Goal: Task Accomplishment & Management: Use online tool/utility

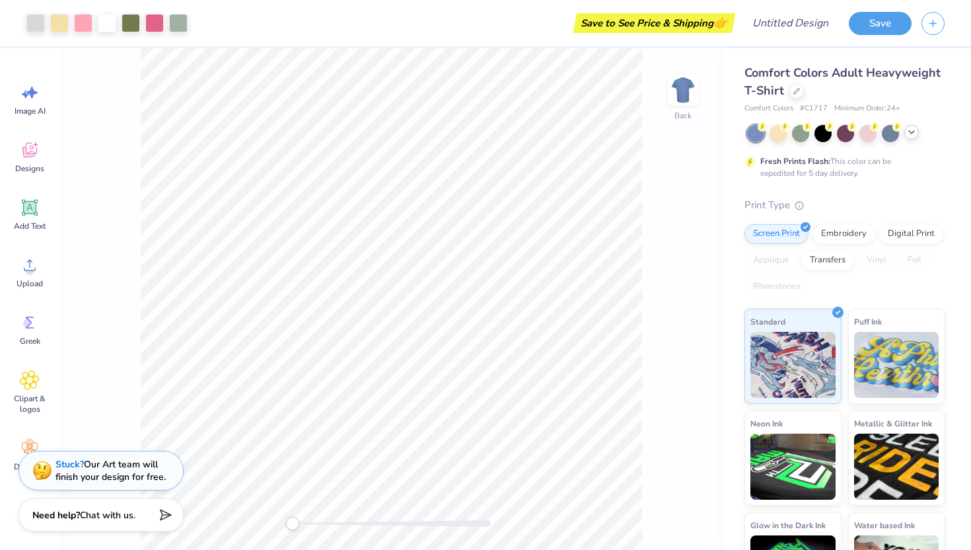
click at [912, 136] on icon at bounding box center [912, 132] width 11 height 11
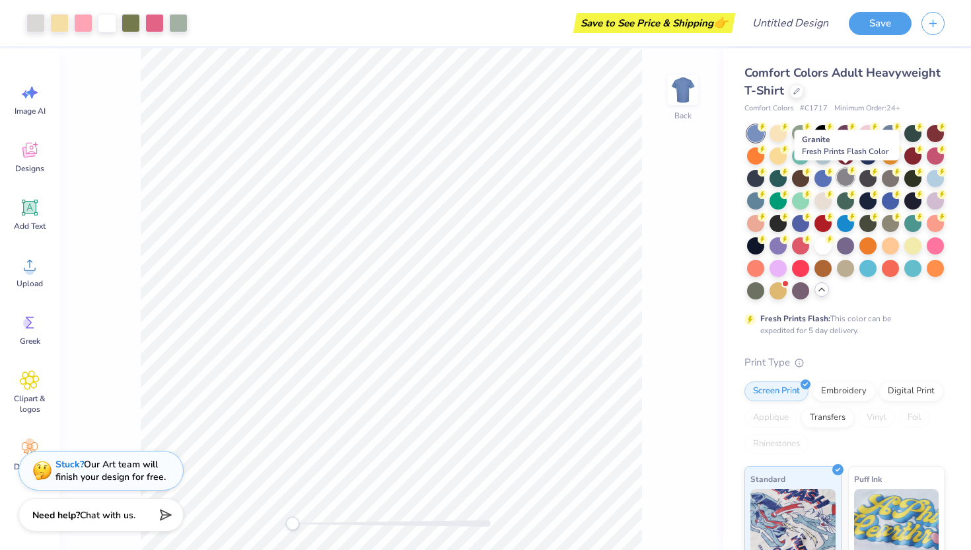
click at [845, 178] on div at bounding box center [845, 177] width 17 height 17
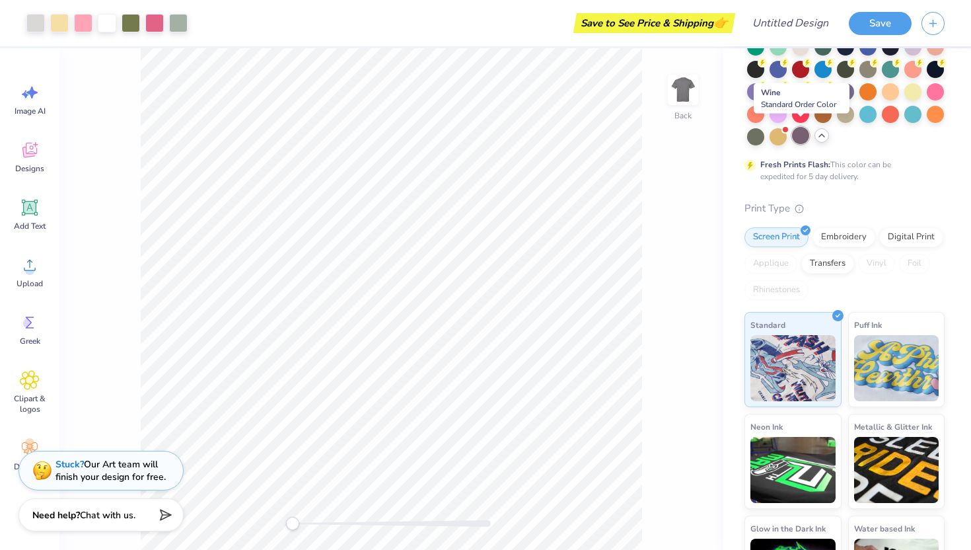
scroll to position [215, 0]
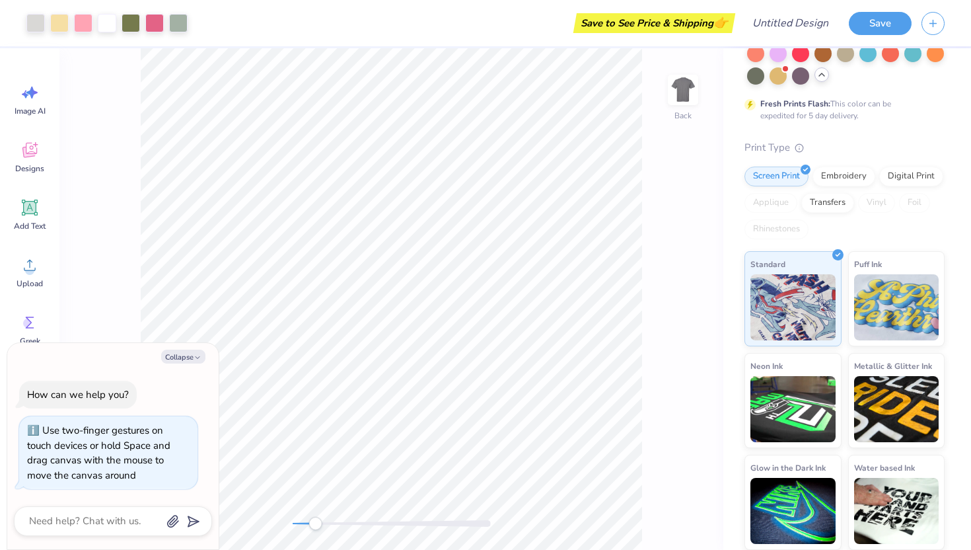
drag, startPoint x: 293, startPoint y: 518, endPoint x: 315, endPoint y: 519, distance: 21.8
click at [315, 519] on div "Accessibility label" at bounding box center [315, 523] width 13 height 13
click at [30, 174] on div "Designs" at bounding box center [30, 157] width 48 height 50
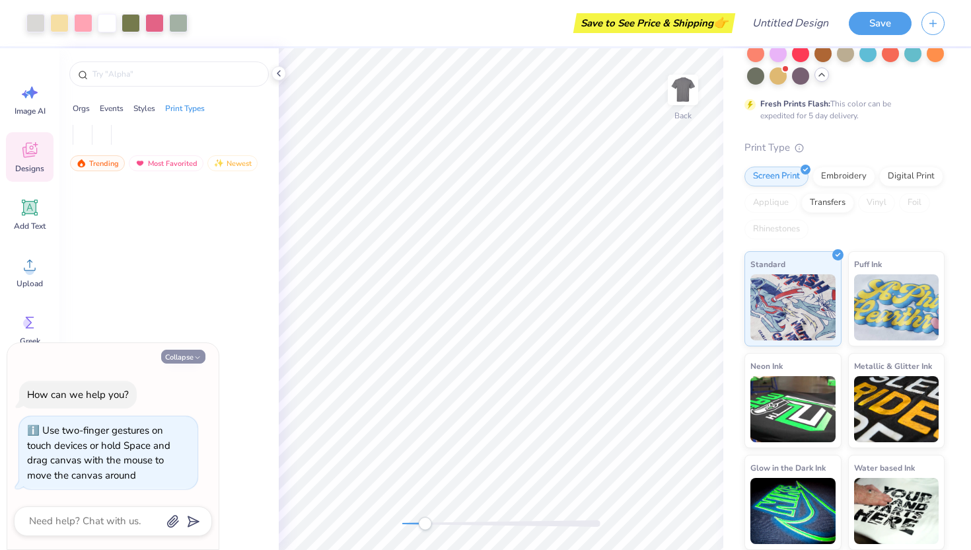
click at [188, 355] on button "Collapse" at bounding box center [183, 357] width 44 height 14
type textarea "x"
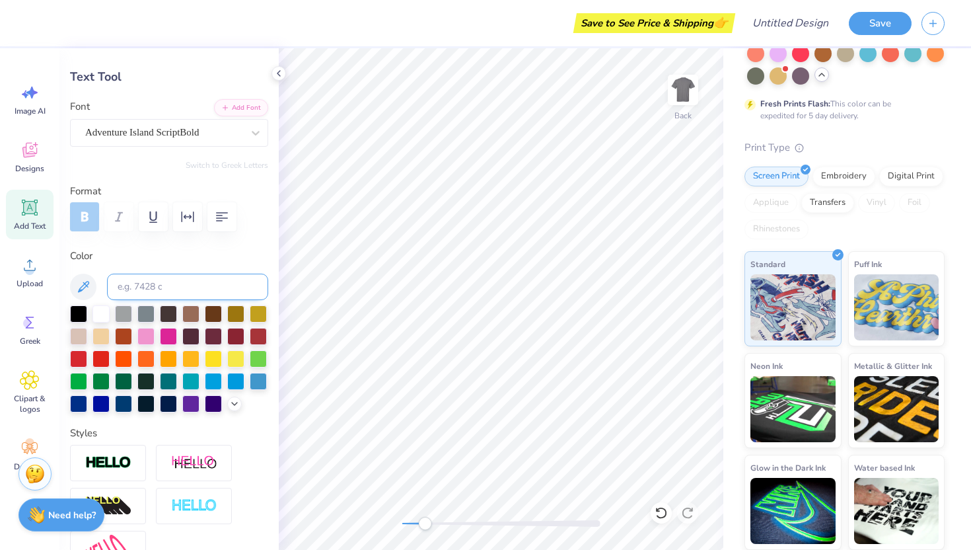
scroll to position [44, 0]
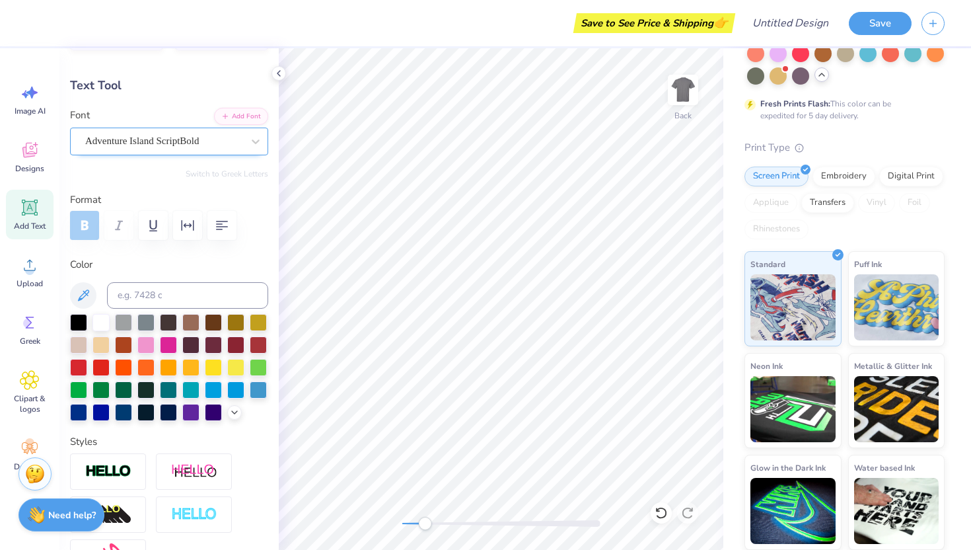
click at [190, 143] on div "Adventure Island ScriptBold" at bounding box center [164, 141] width 160 height 20
type textarea "Theta Phi"
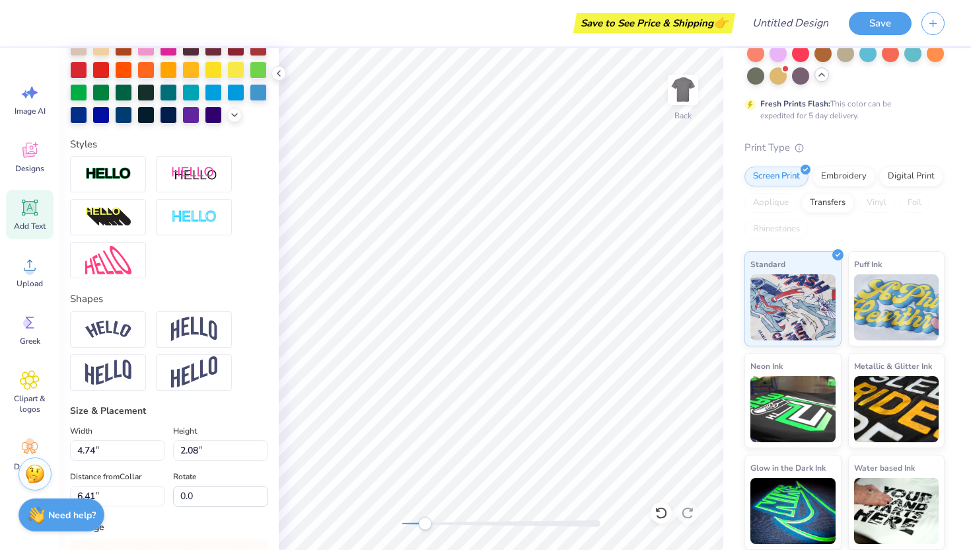
scroll to position [458, 0]
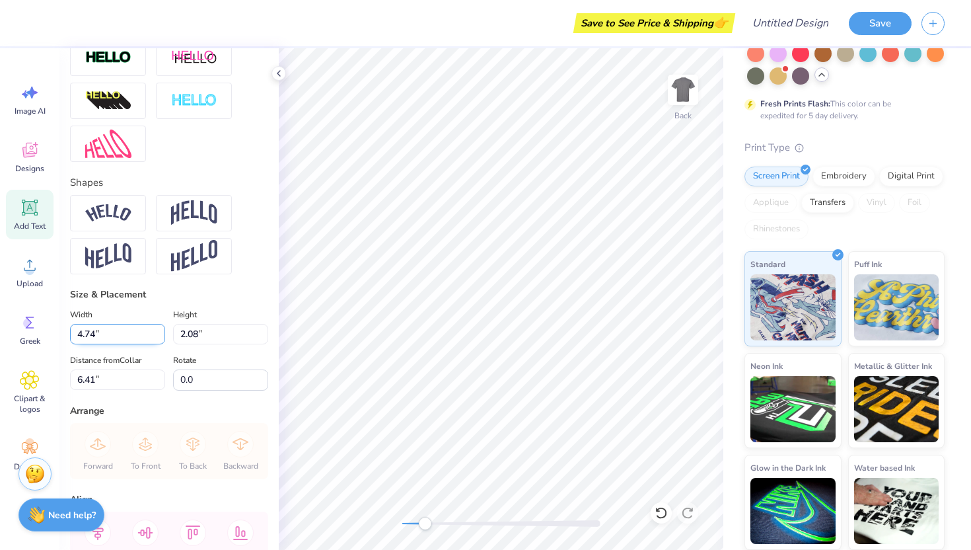
click at [121, 332] on input "4.74" at bounding box center [117, 334] width 95 height 20
click at [121, 334] on input "4.74" at bounding box center [117, 334] width 95 height 20
click at [161, 338] on input "4.73" at bounding box center [117, 334] width 95 height 20
click at [161, 338] on input "4.72" at bounding box center [117, 334] width 95 height 20
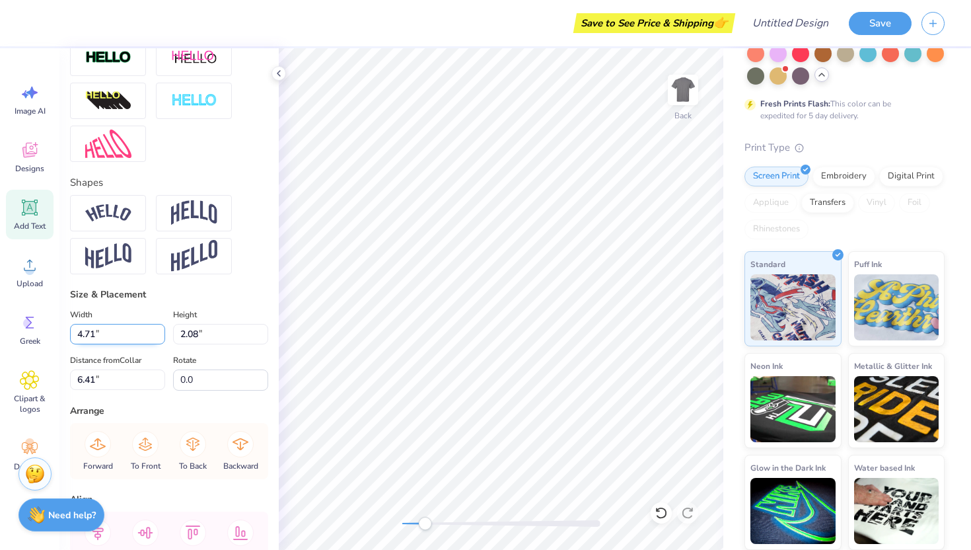
click at [161, 338] on input "4.71" at bounding box center [117, 334] width 95 height 20
click at [161, 338] on input "4.7" at bounding box center [117, 334] width 95 height 20
click at [161, 338] on input "4.69" at bounding box center [117, 334] width 95 height 20
click at [161, 338] on input "4.68" at bounding box center [117, 334] width 95 height 20
click at [161, 338] on input "4.67" at bounding box center [117, 334] width 95 height 20
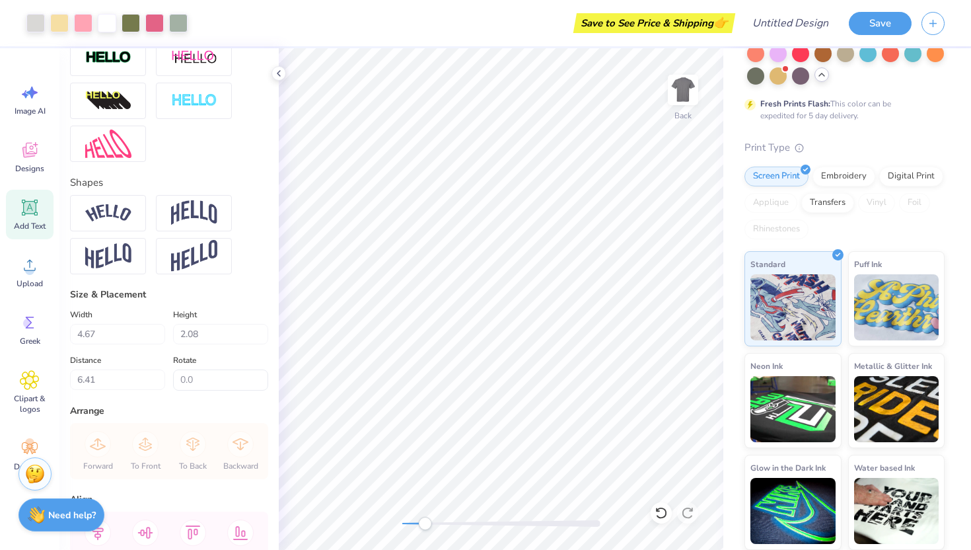
type input "8.77"
type input "2.27"
type input "6.34"
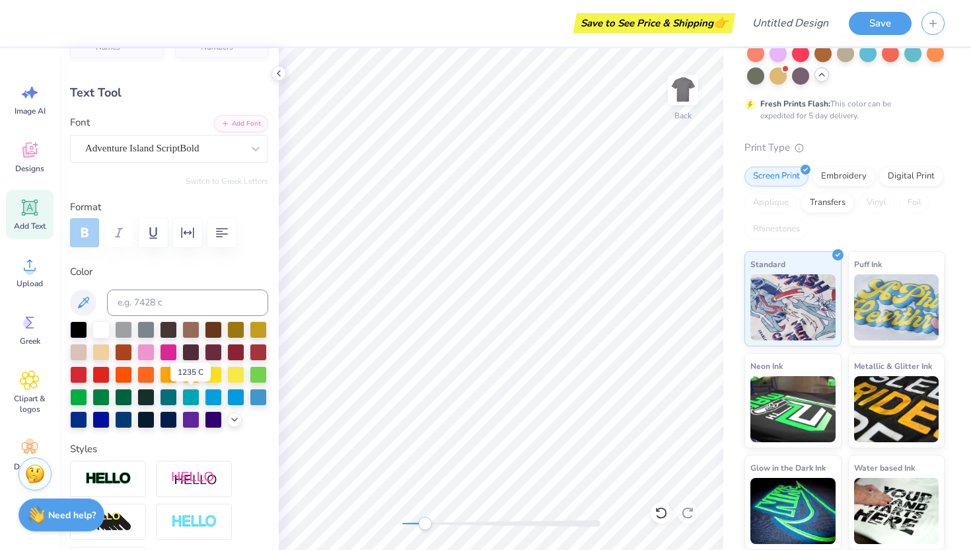
scroll to position [0, 0]
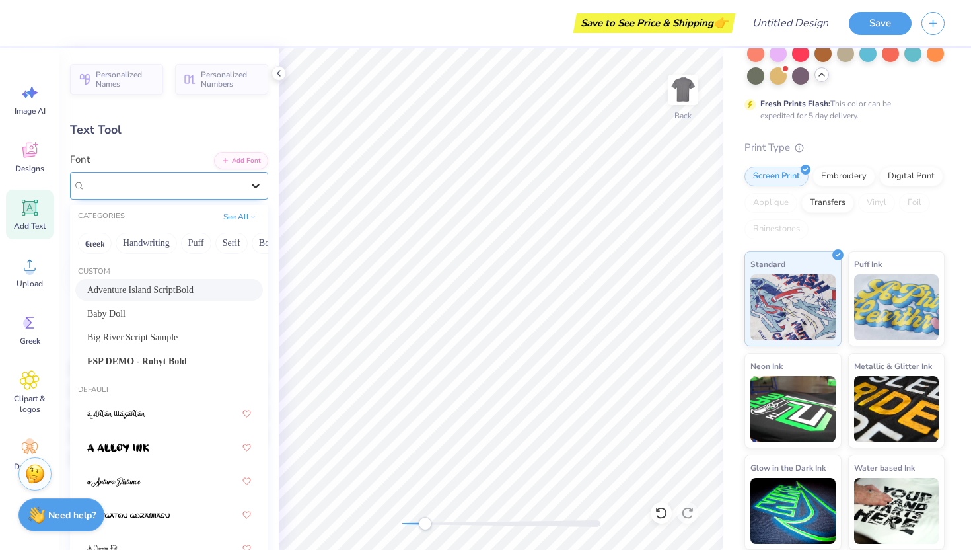
click at [245, 174] on div at bounding box center [256, 186] width 24 height 24
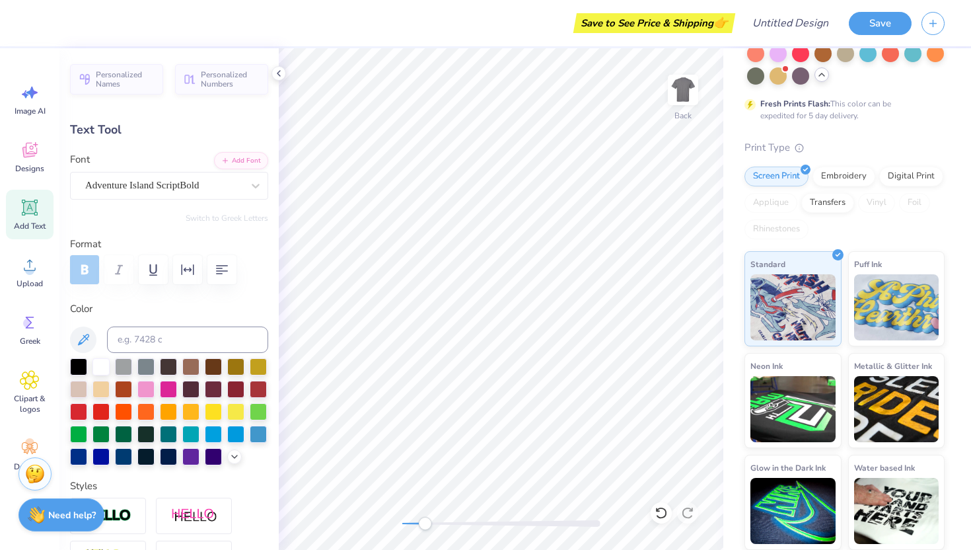
type input "6.61"
type input "1.71"
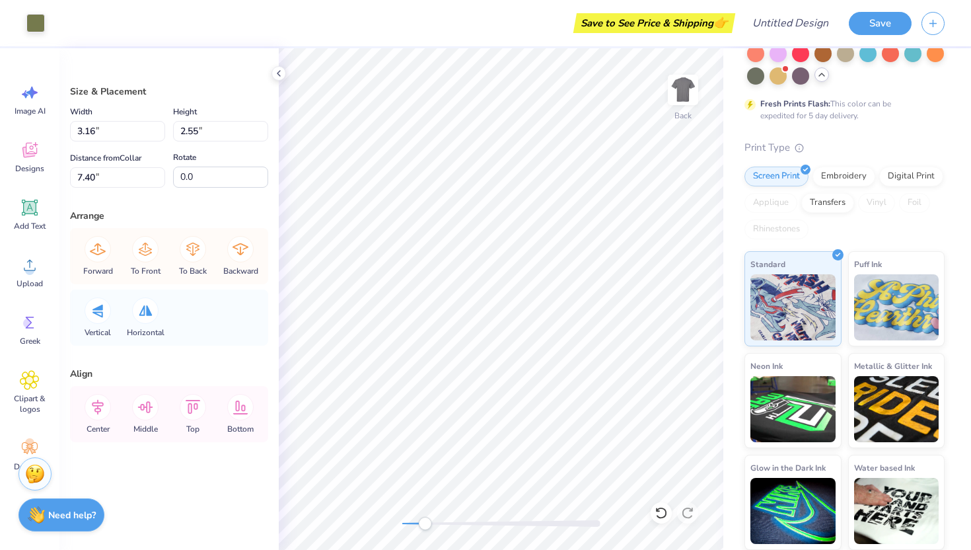
type input "6.85"
type input "4.33"
type input "5.57"
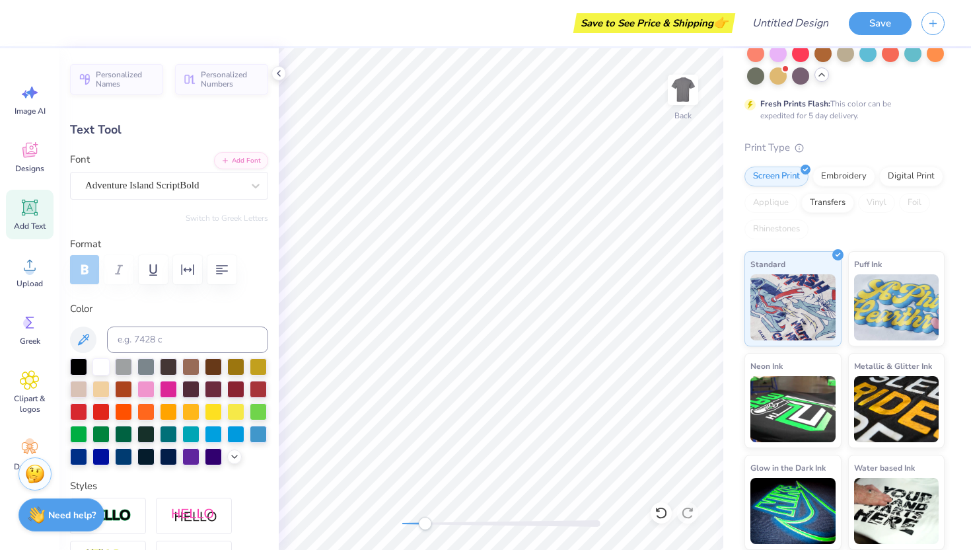
type input "6.08"
type input "1.58"
click at [729, 166] on div "Comfort Colors Adult Heavyweight T-Shirt Comfort Colors # C1717 Minimum Order: …" at bounding box center [848, 191] width 248 height 716
type input "2.13"
type input "0.74"
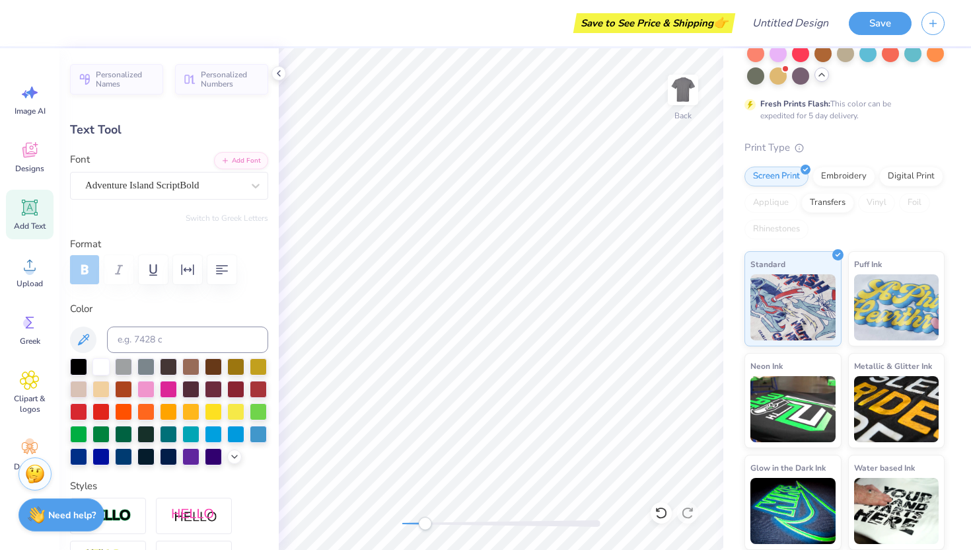
type input "5.64"
type input "16.5"
type textarea "FORMAL"
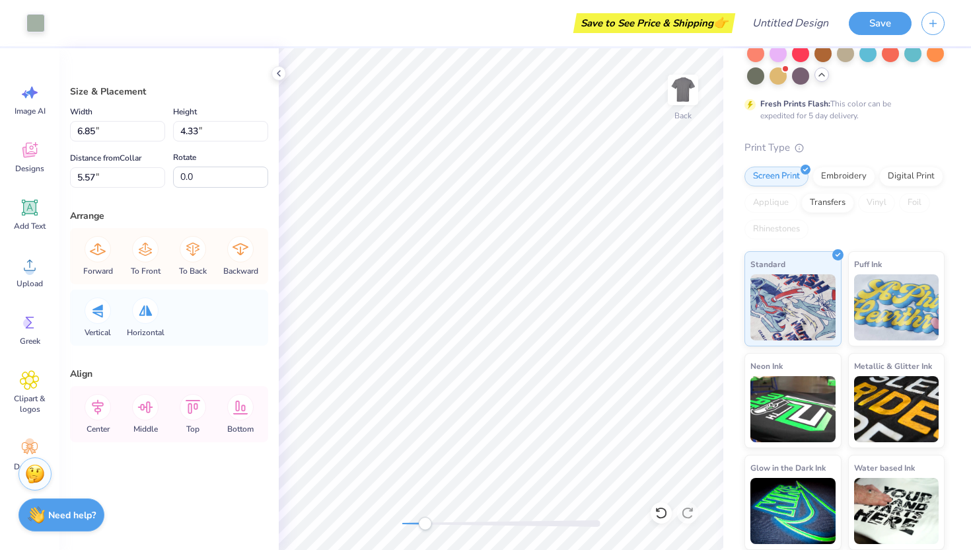
type input "3.12"
type input "3.16"
type input "4.70"
click at [26, 156] on icon at bounding box center [29, 152] width 13 height 11
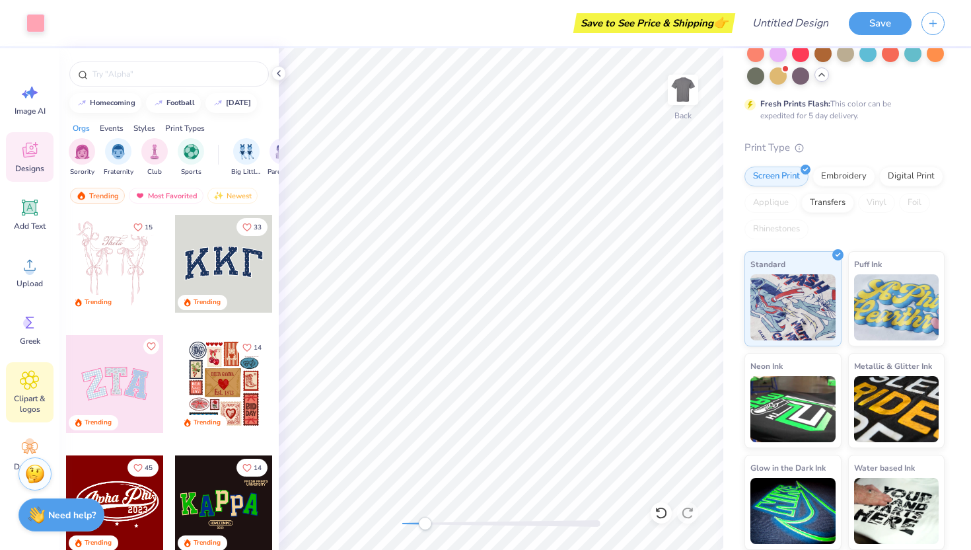
click at [27, 389] on icon at bounding box center [29, 380] width 19 height 19
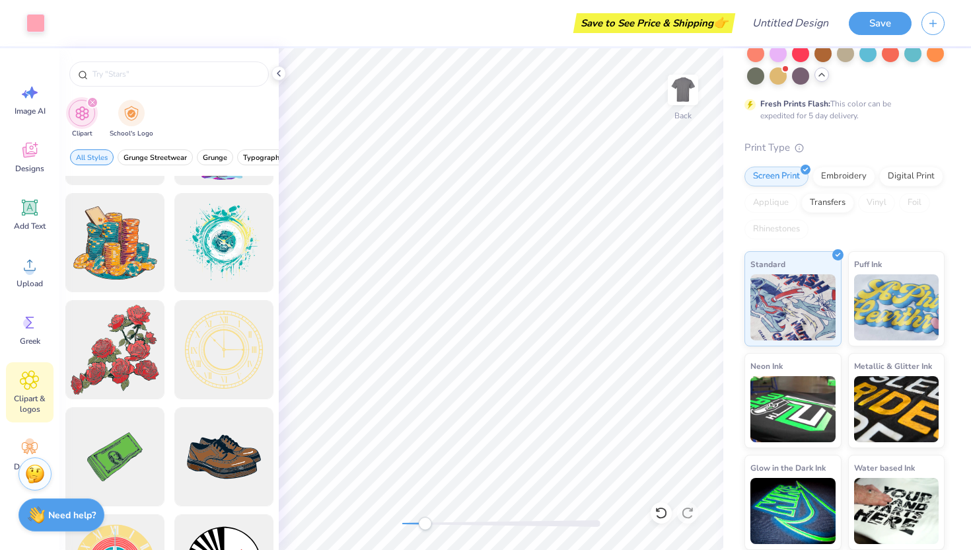
scroll to position [29, 0]
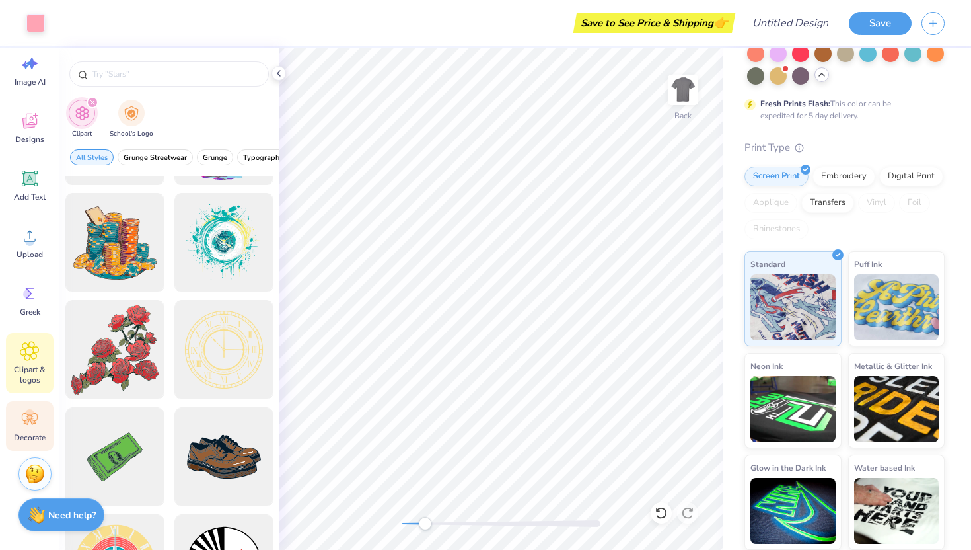
click at [17, 426] on div "Decorate" at bounding box center [30, 426] width 48 height 50
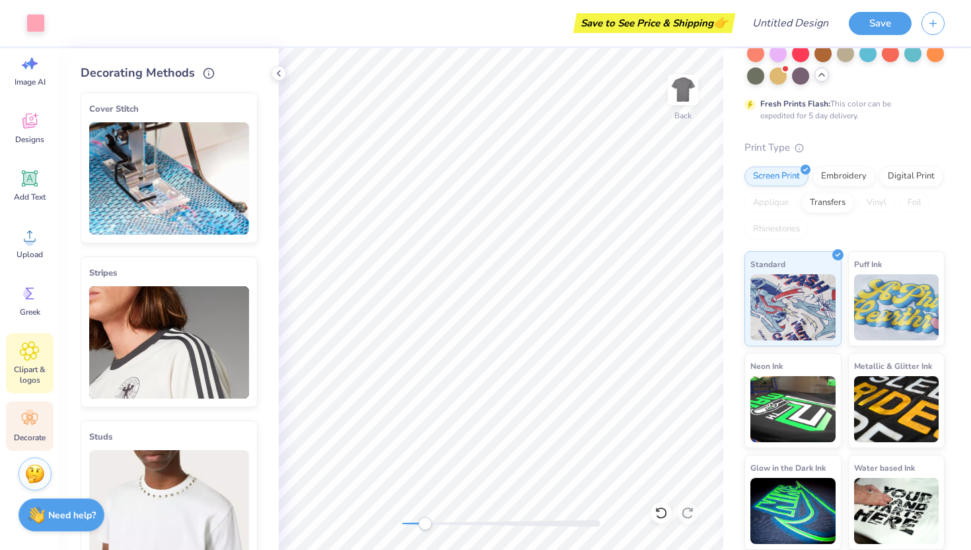
click at [40, 345] on div "Clipart & logos" at bounding box center [30, 363] width 48 height 60
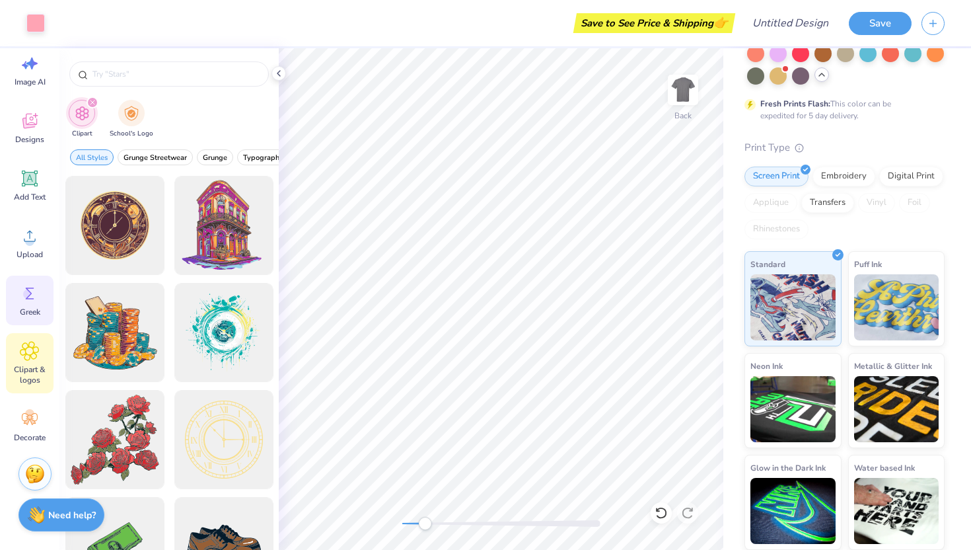
click at [40, 284] on div "Greek" at bounding box center [30, 301] width 48 height 50
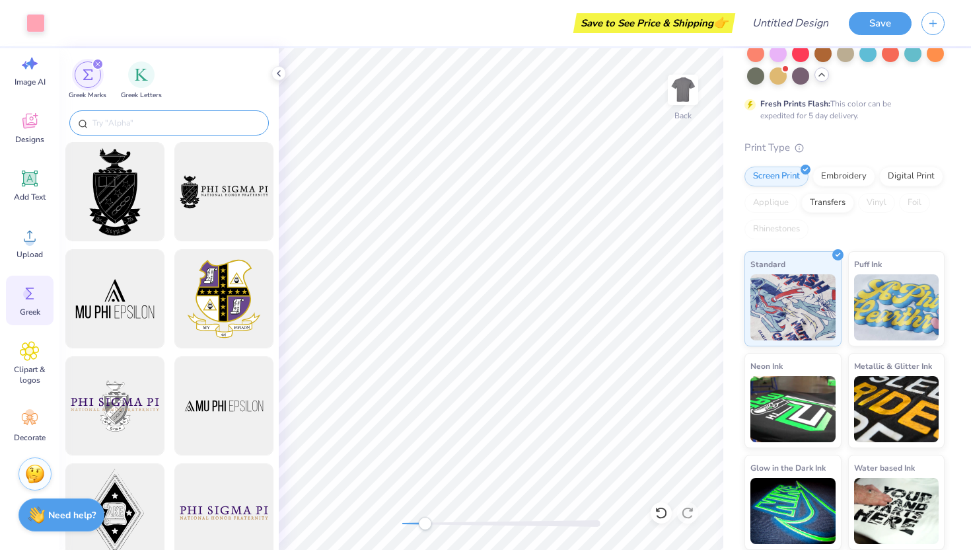
click at [182, 124] on input "text" at bounding box center [175, 122] width 169 height 13
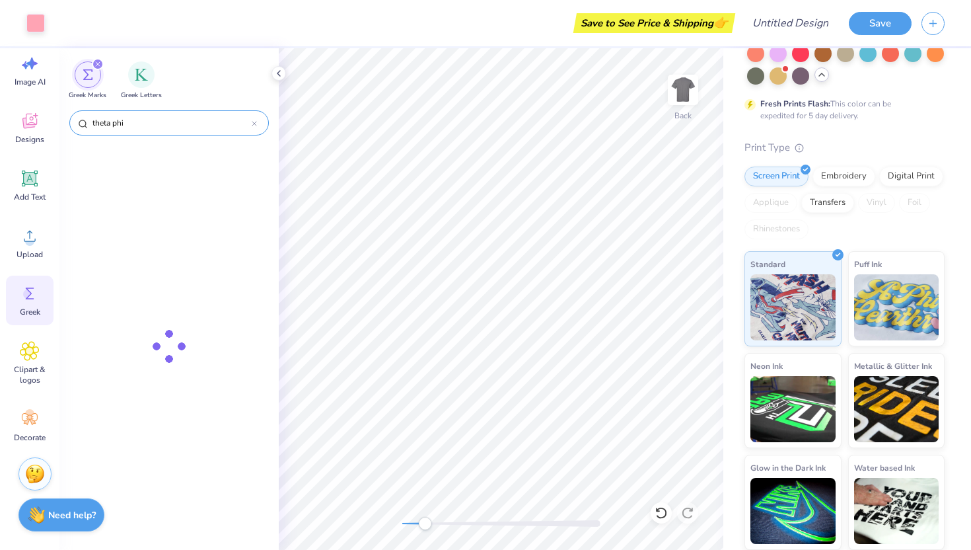
type input "theta phi"
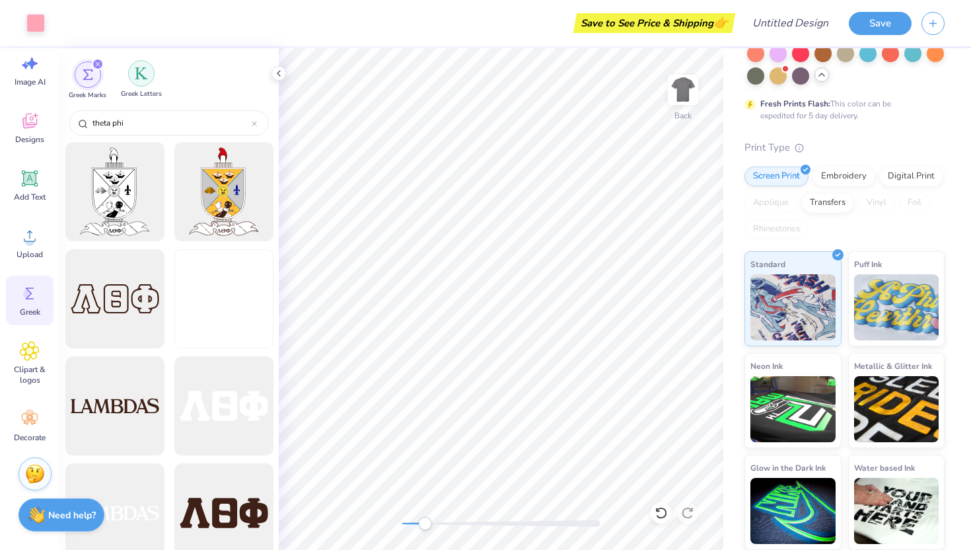
click at [139, 83] on div "filter for Greek Letters" at bounding box center [141, 73] width 26 height 26
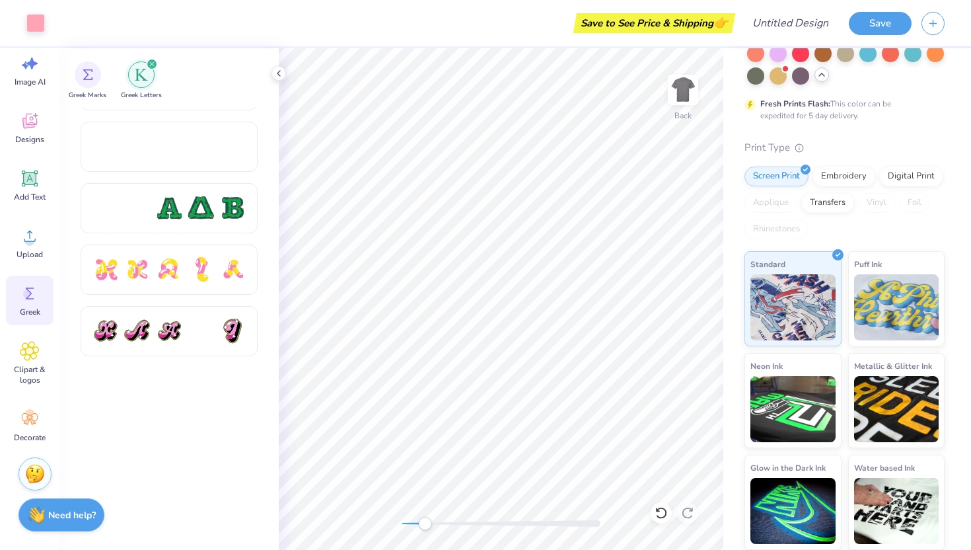
scroll to position [0, 0]
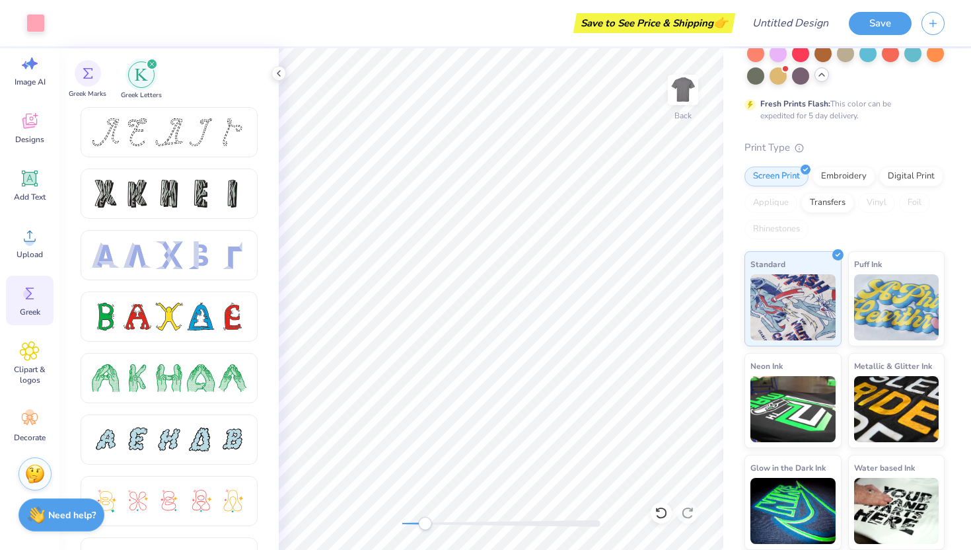
click at [96, 89] on span "Greek Marks" at bounding box center [88, 94] width 38 height 10
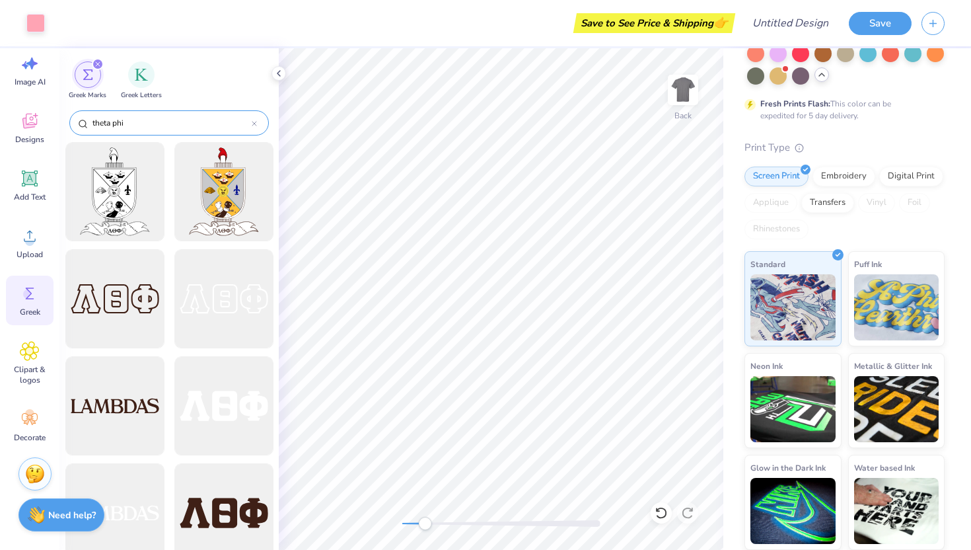
click at [150, 124] on input "theta phi" at bounding box center [171, 122] width 161 height 13
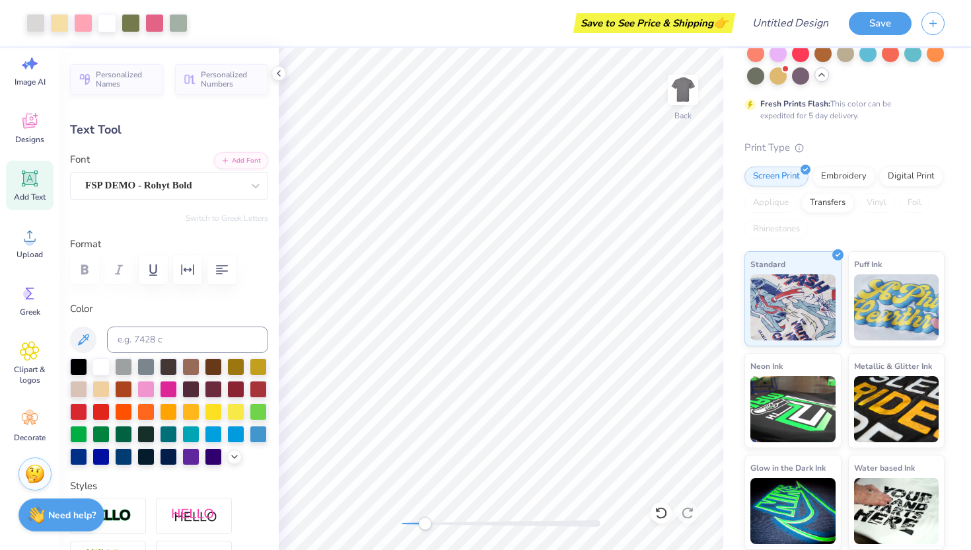
type input "0.0"
type input "0.39"
type input "0.26"
type input "6.30"
type input "16.5"
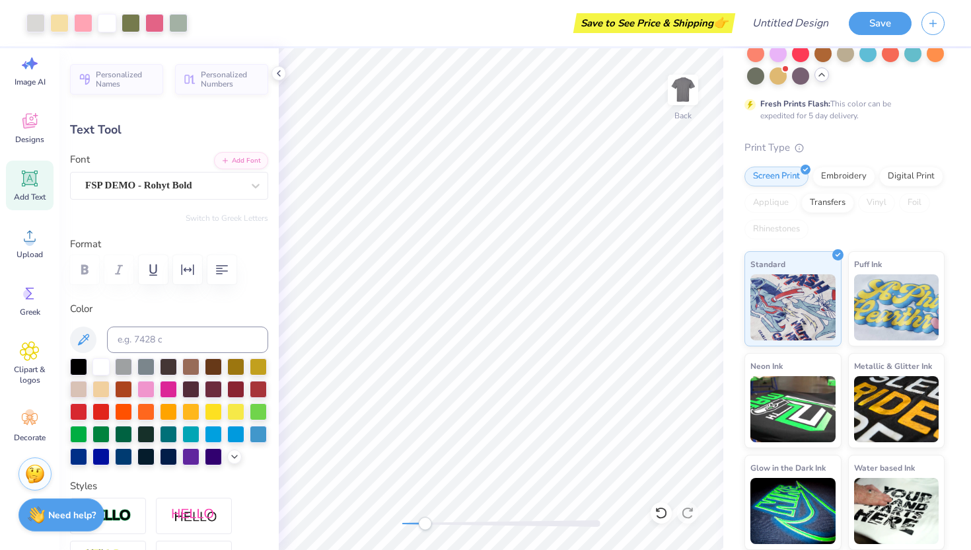
type input "0.0"
click at [13, 419] on div "Decorate" at bounding box center [30, 426] width 48 height 50
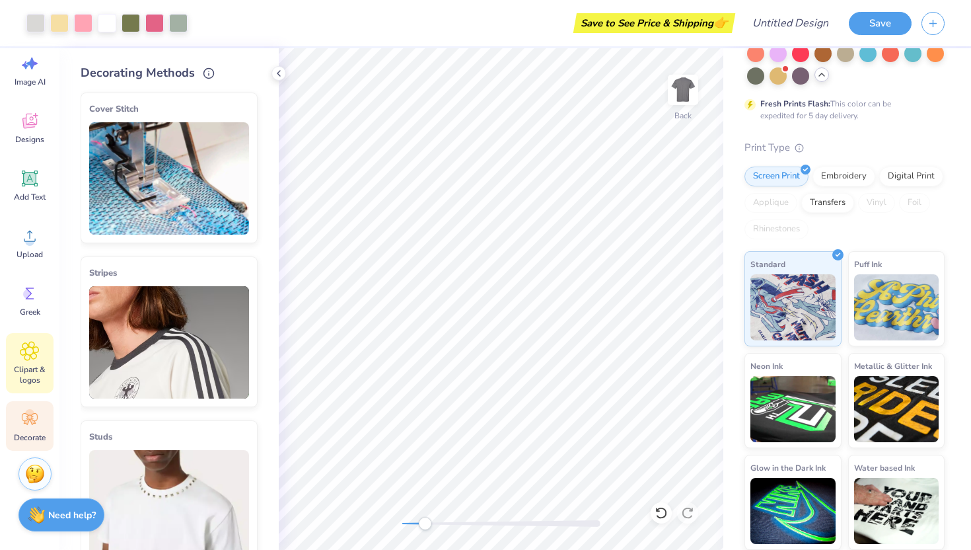
click at [36, 340] on div "Clipart & logos" at bounding box center [30, 363] width 48 height 60
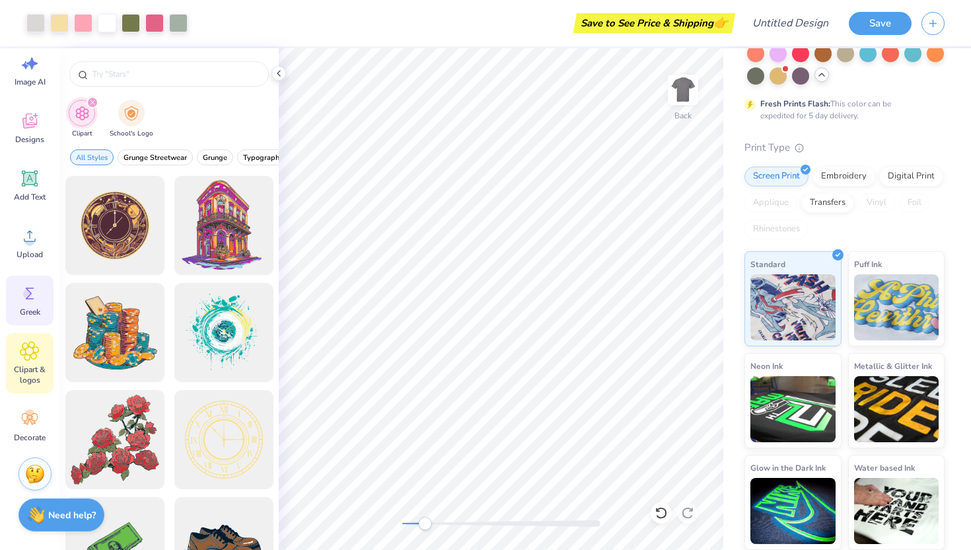
click at [32, 301] on icon at bounding box center [30, 294] width 20 height 20
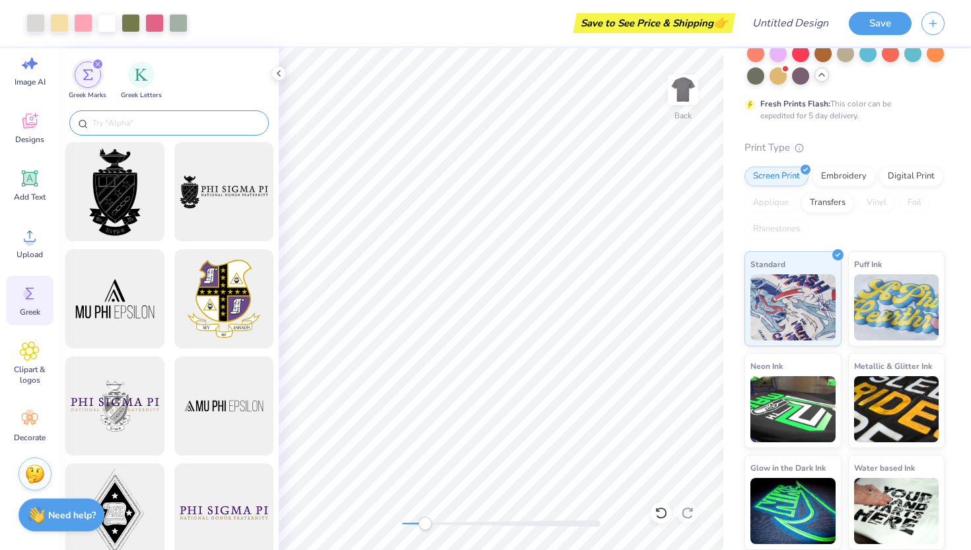
click at [157, 118] on input "text" at bounding box center [175, 122] width 169 height 13
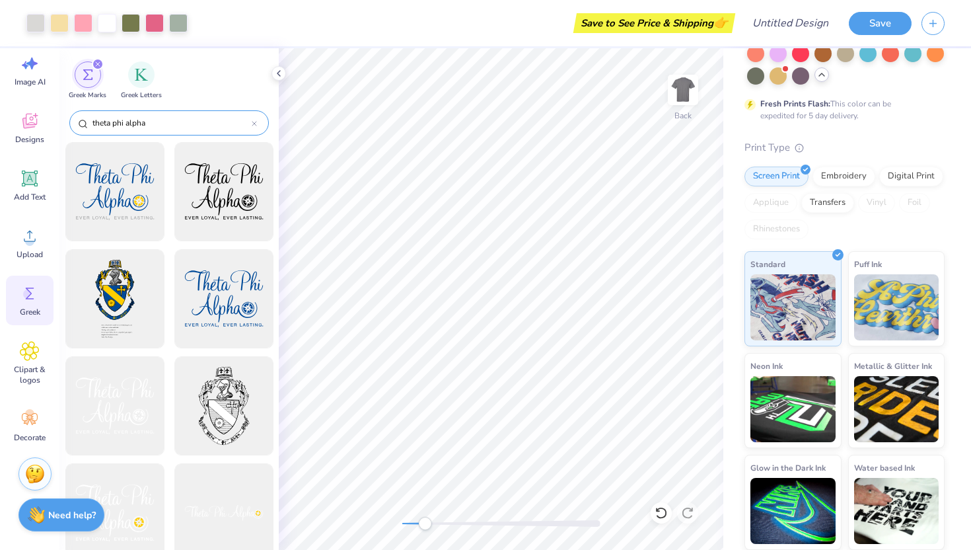
type input "theta phi alpha"
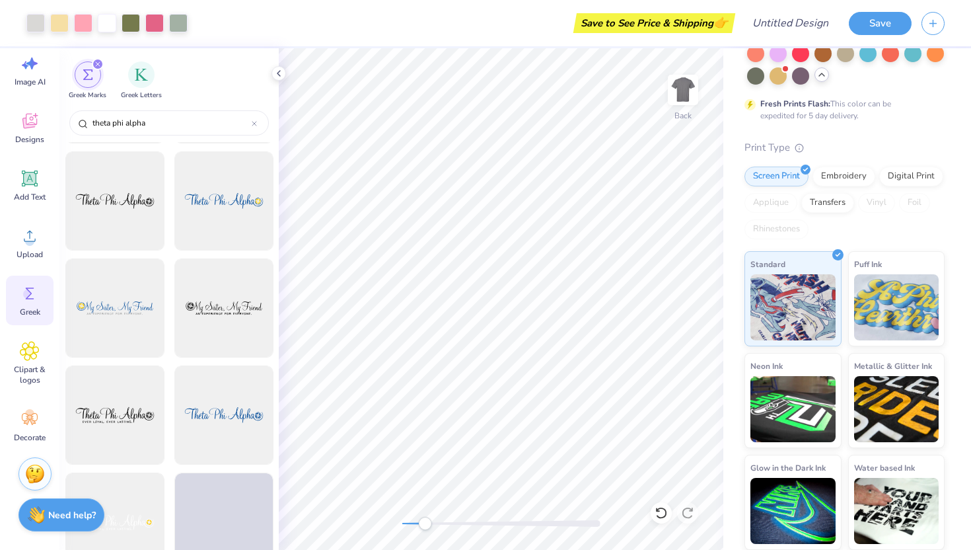
scroll to position [769, 0]
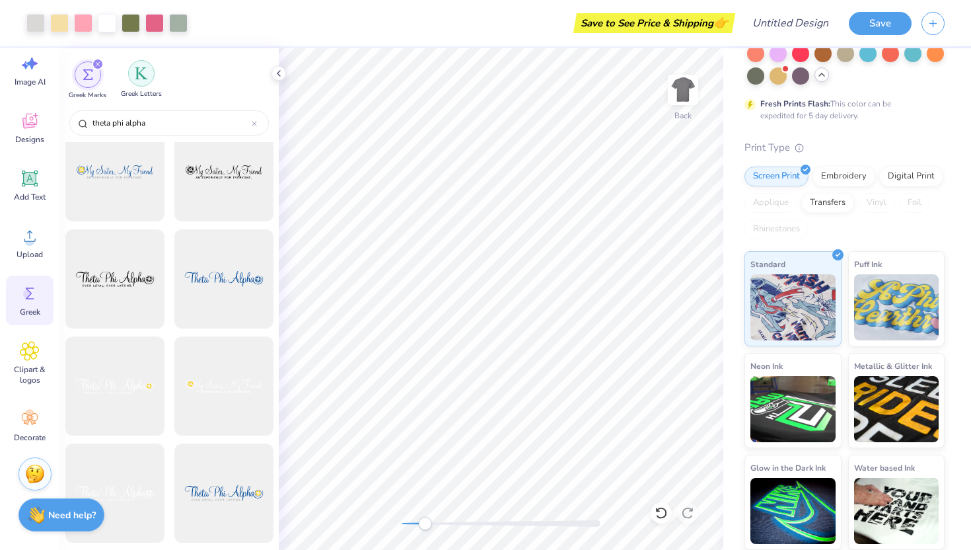
click at [142, 85] on div "filter for Greek Letters" at bounding box center [141, 73] width 26 height 26
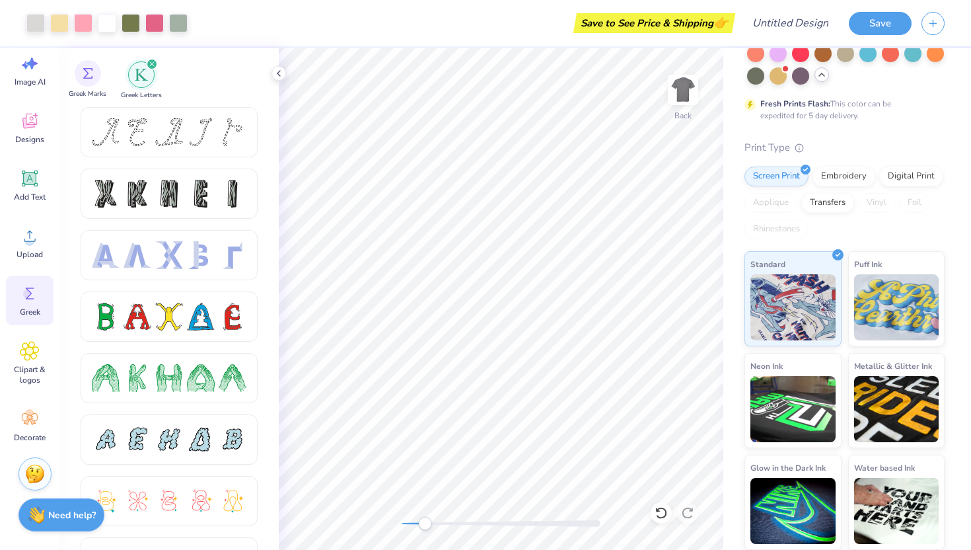
click at [87, 87] on div "Greek Marks" at bounding box center [88, 79] width 38 height 39
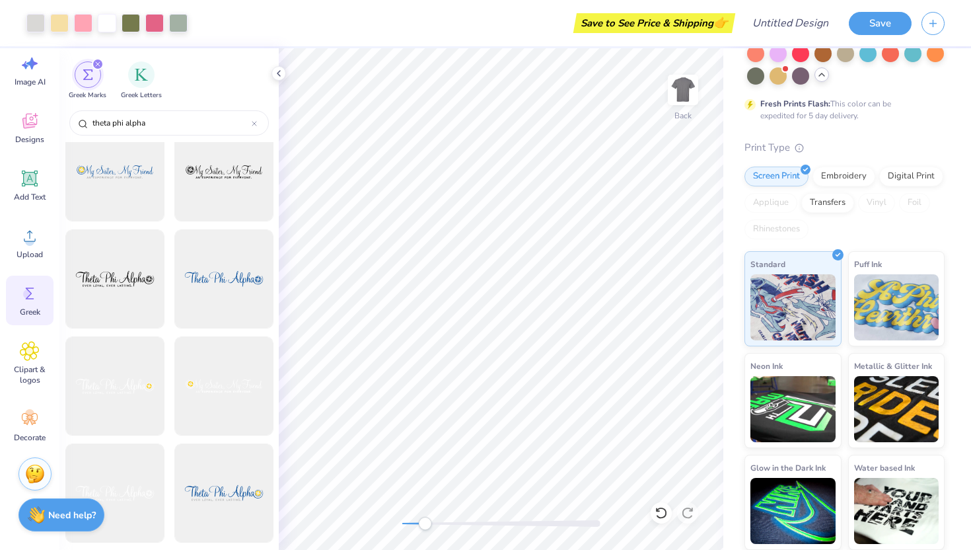
scroll to position [0, 0]
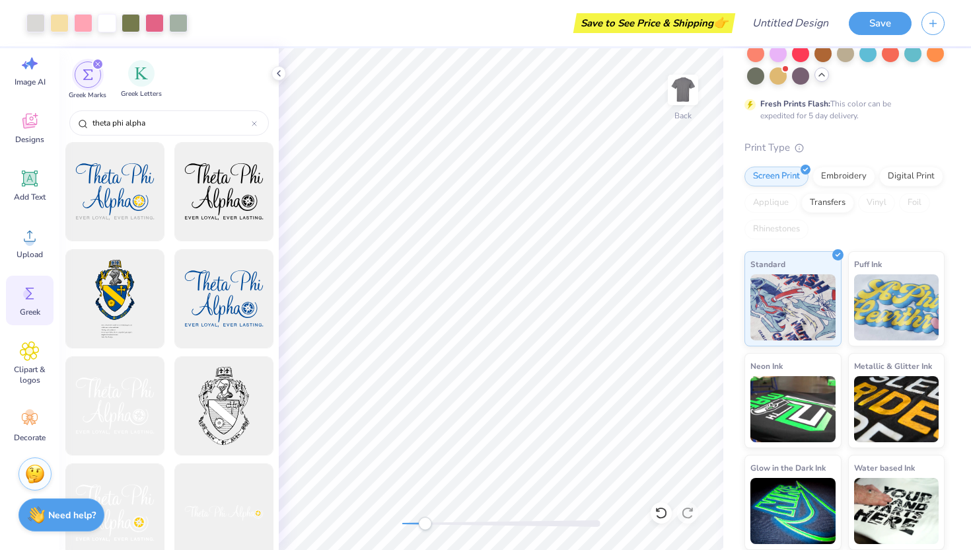
click at [128, 81] on div "Greek Letters" at bounding box center [141, 79] width 41 height 39
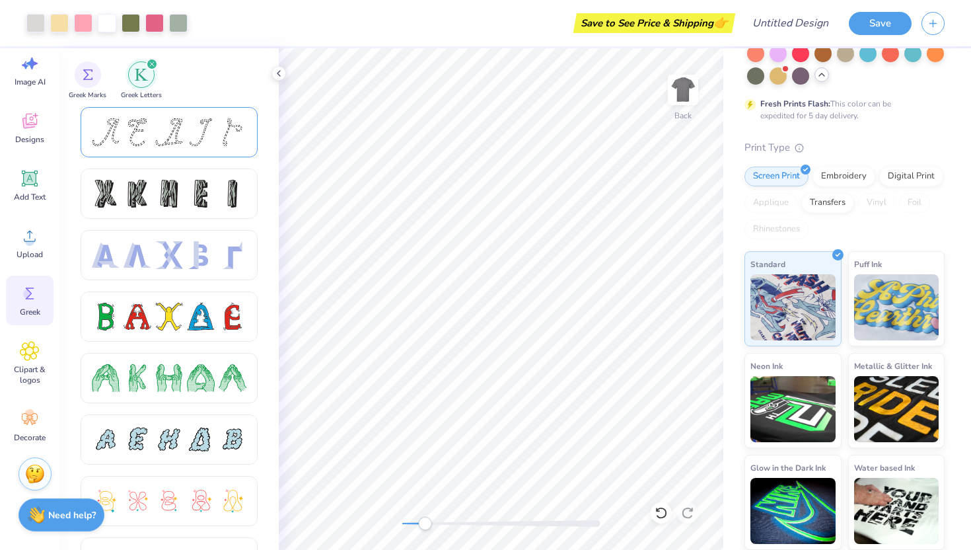
click at [145, 156] on div at bounding box center [169, 132] width 177 height 50
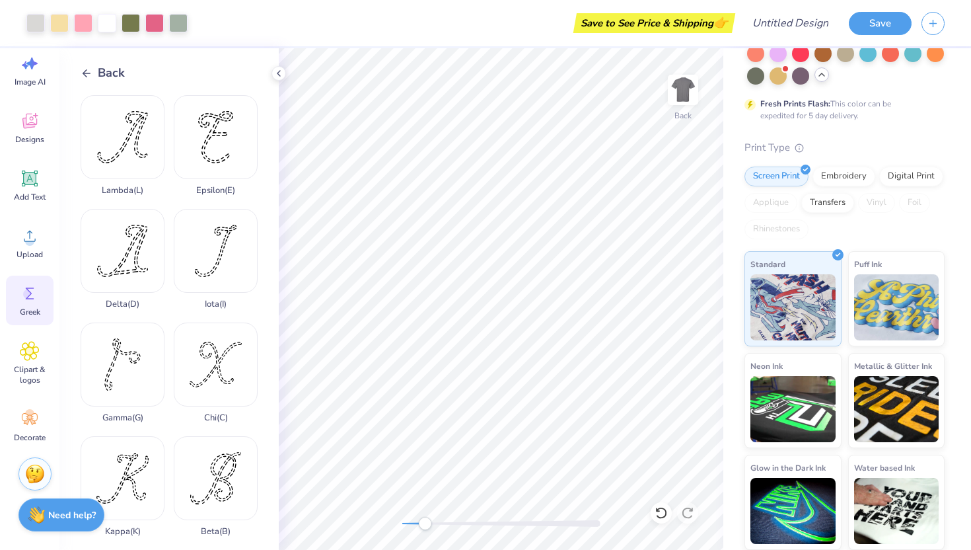
click at [82, 74] on icon at bounding box center [87, 73] width 12 height 12
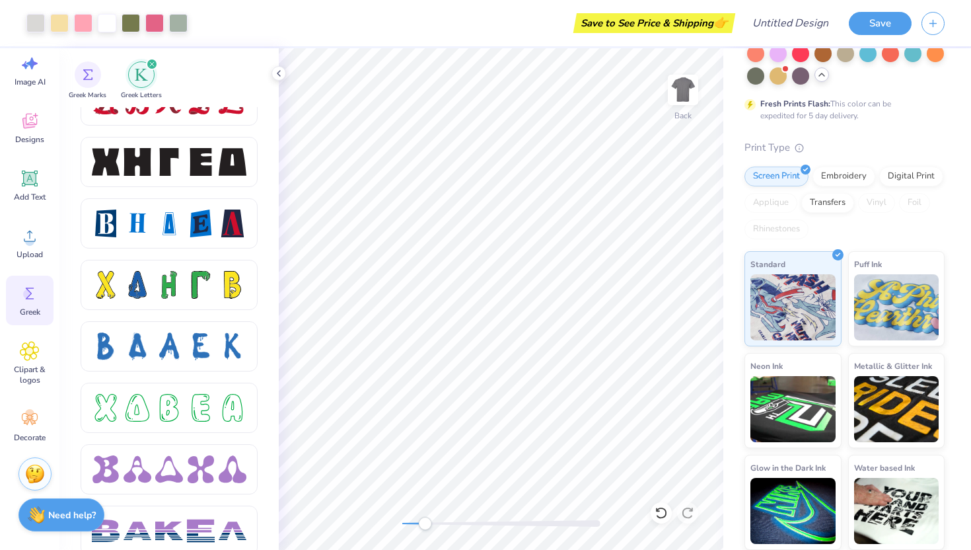
scroll to position [1754, 0]
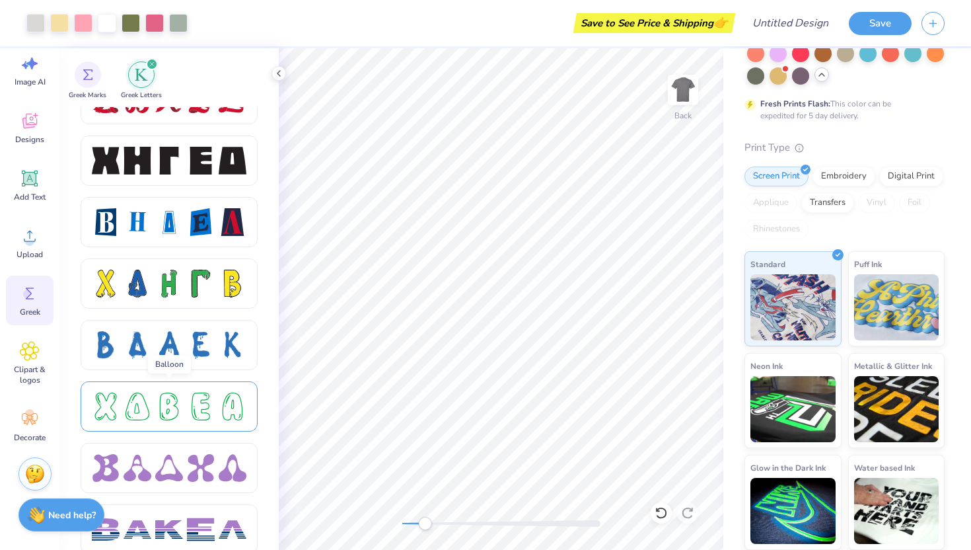
click at [167, 390] on div at bounding box center [169, 406] width 177 height 50
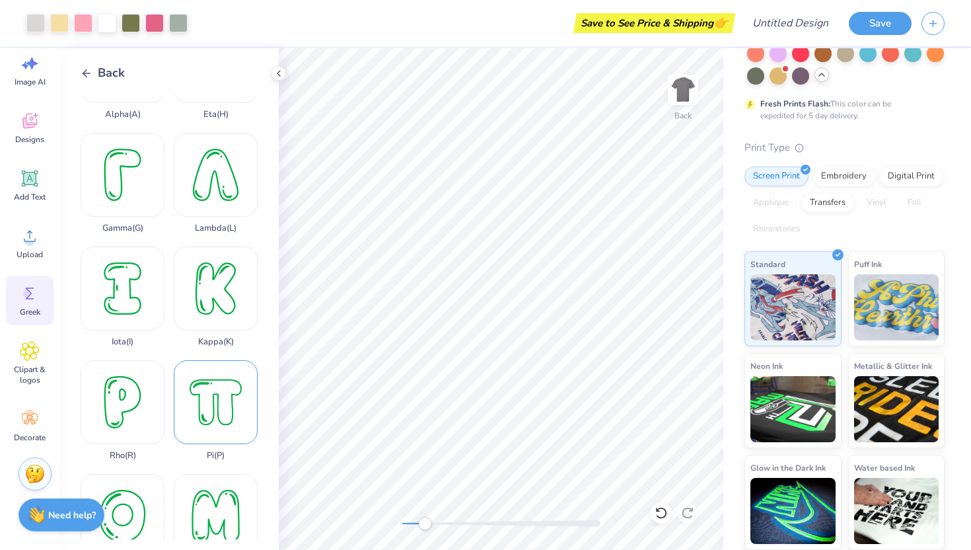
scroll to position [304, 0]
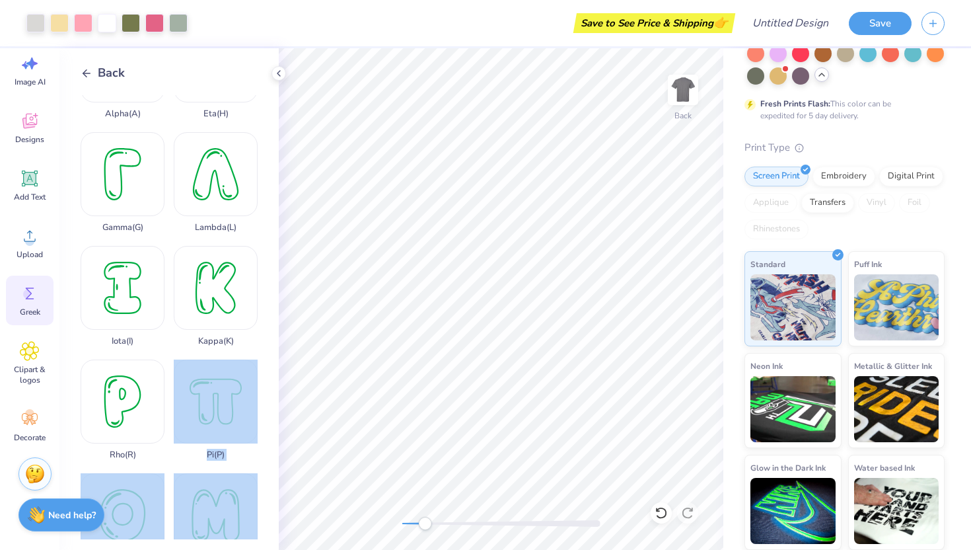
click at [318, 430] on div "Art colors Save to See Price & Shipping 👉 Design Title Save Image AI Designs Ad…" at bounding box center [485, 275] width 971 height 550
click at [216, 418] on div "Pi ( P )" at bounding box center [216, 410] width 84 height 100
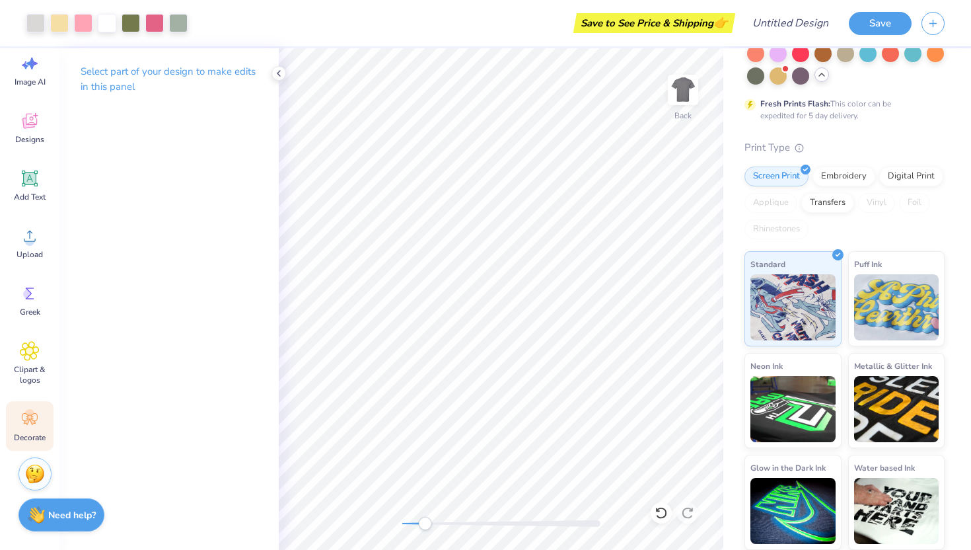
click at [28, 422] on icon at bounding box center [30, 419] width 16 height 12
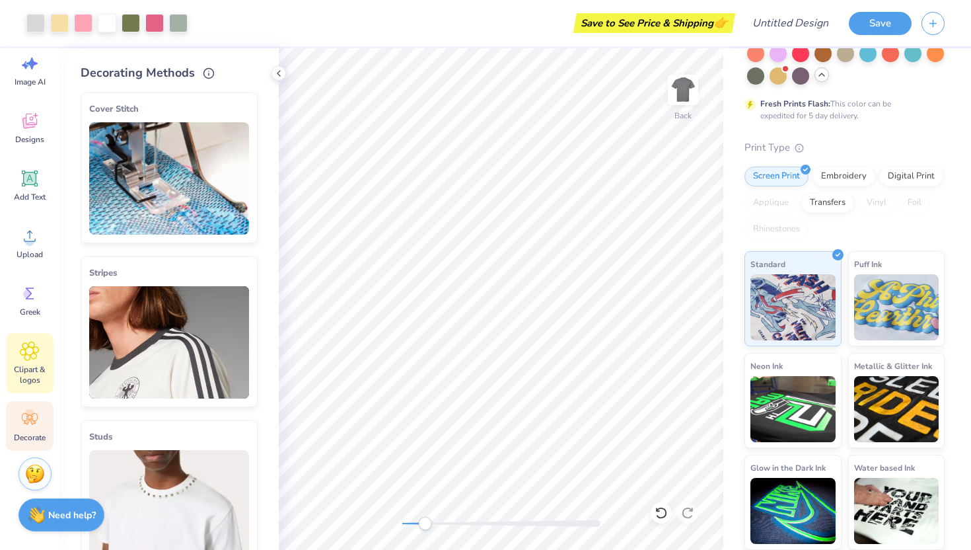
click at [29, 363] on div "Clipart & logos" at bounding box center [30, 363] width 48 height 60
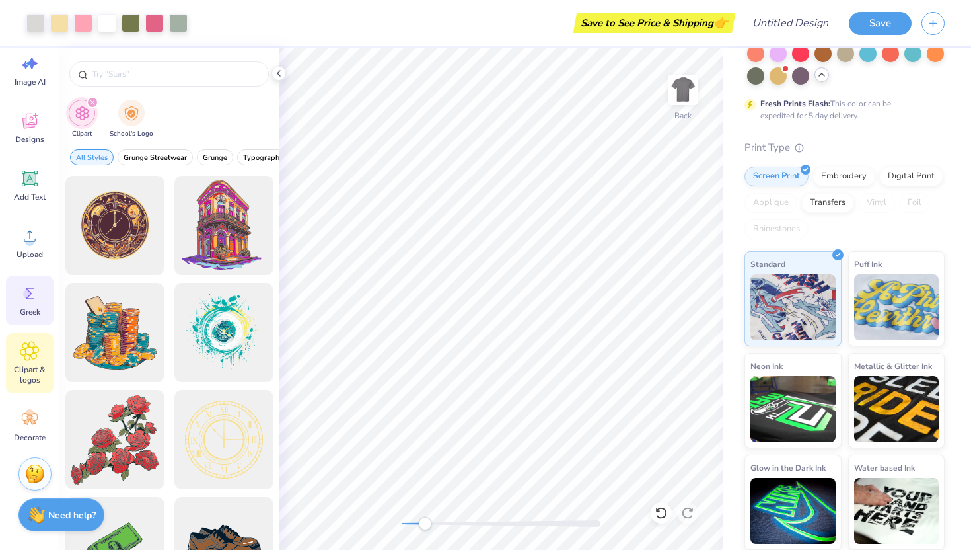
click at [18, 302] on div "Greek" at bounding box center [30, 301] width 48 height 50
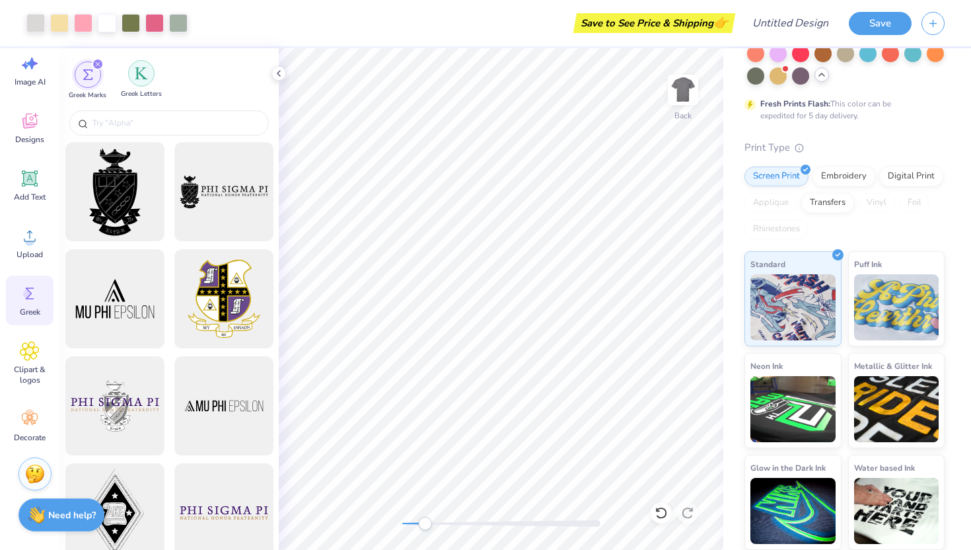
click at [143, 86] on div "filter for Greek Letters" at bounding box center [141, 73] width 26 height 26
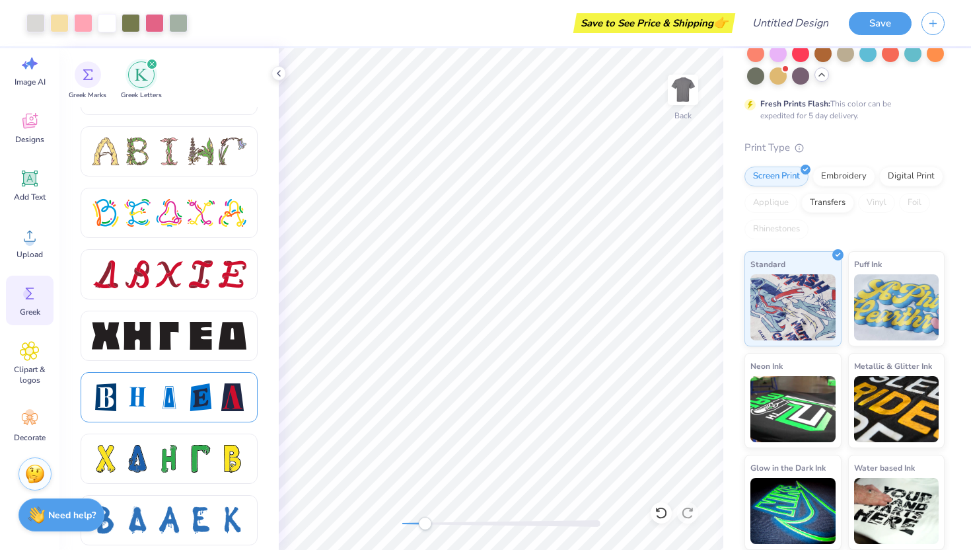
scroll to position [1665, 0]
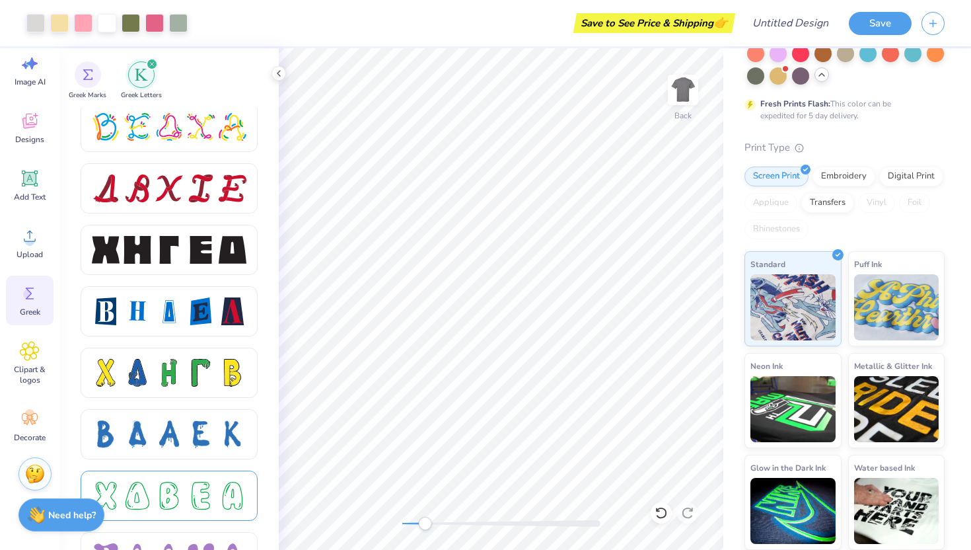
click at [198, 490] on div at bounding box center [201, 496] width 28 height 28
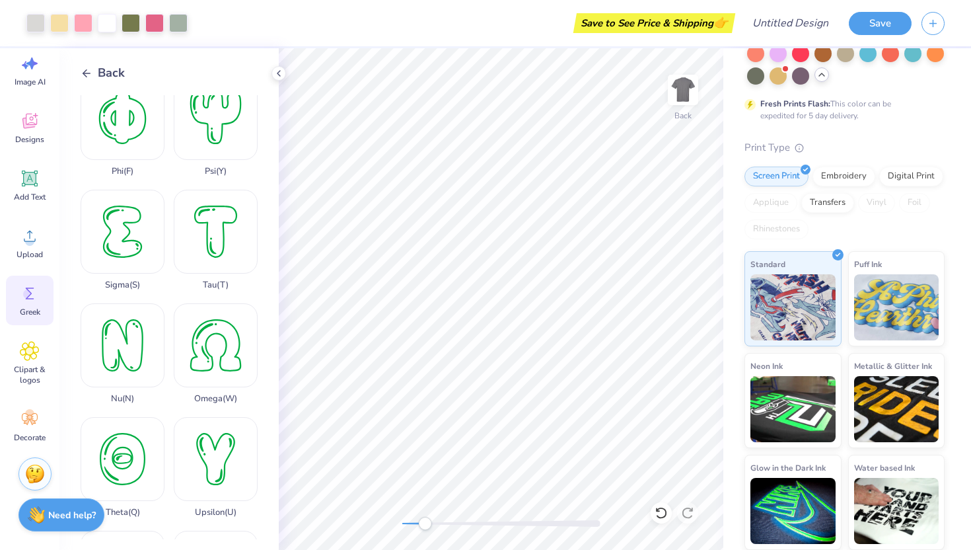
scroll to position [923, 0]
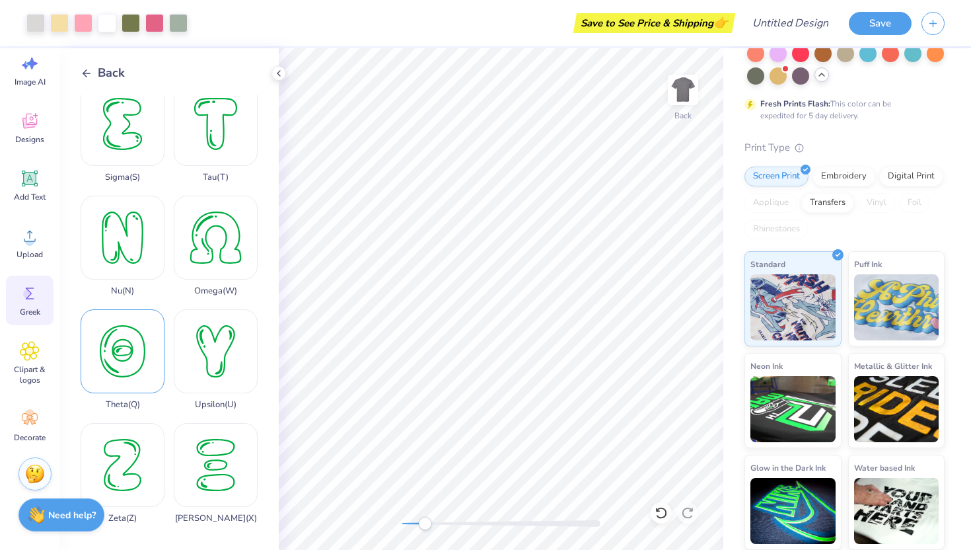
click at [126, 344] on div "Theta ( Q )" at bounding box center [123, 359] width 84 height 100
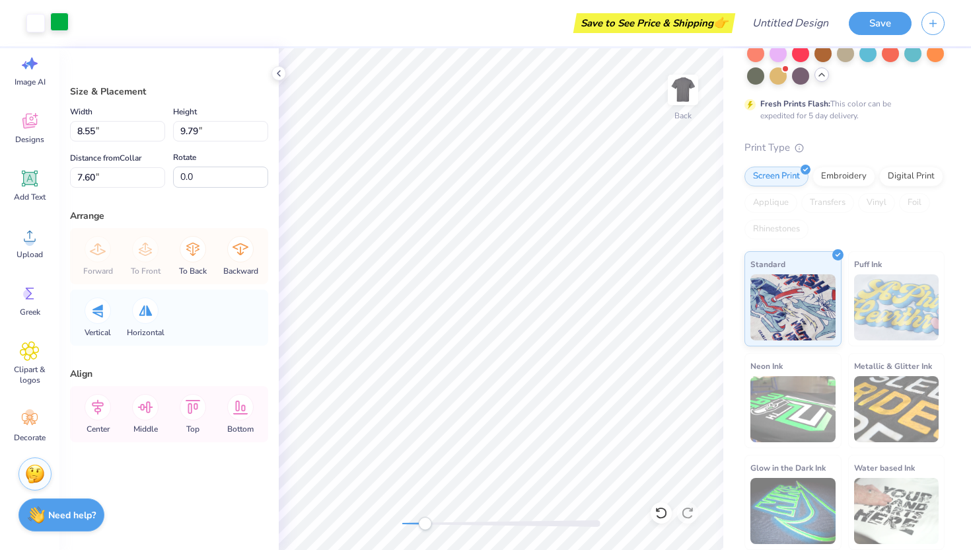
click at [66, 26] on div at bounding box center [59, 22] width 19 height 19
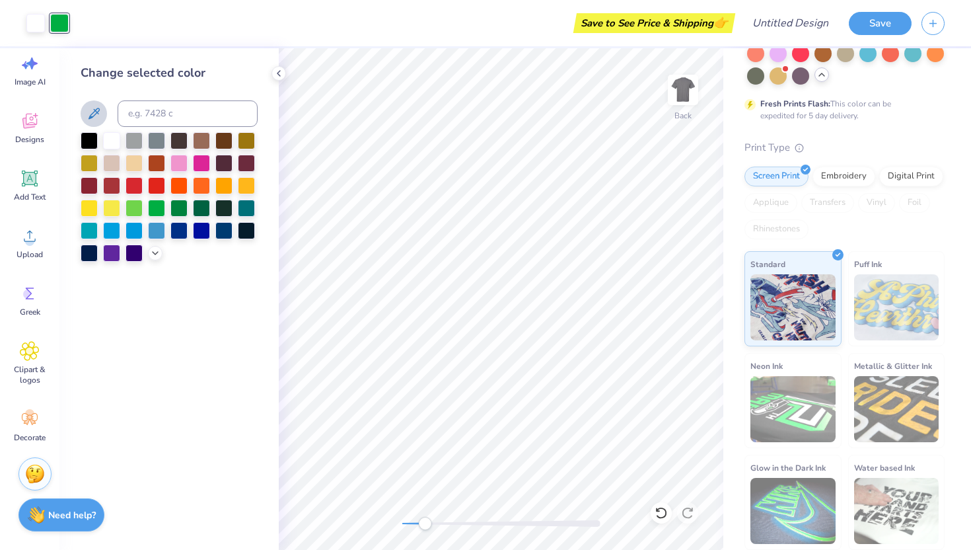
click at [101, 116] on icon at bounding box center [94, 114] width 16 height 16
click at [26, 434] on span "Decorate" at bounding box center [30, 437] width 32 height 11
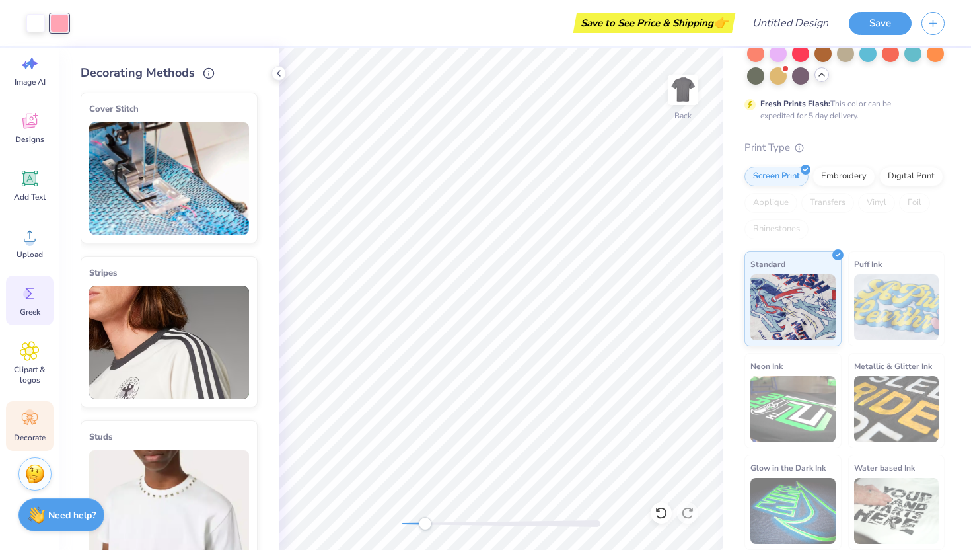
click at [26, 295] on circle at bounding box center [27, 293] width 9 height 9
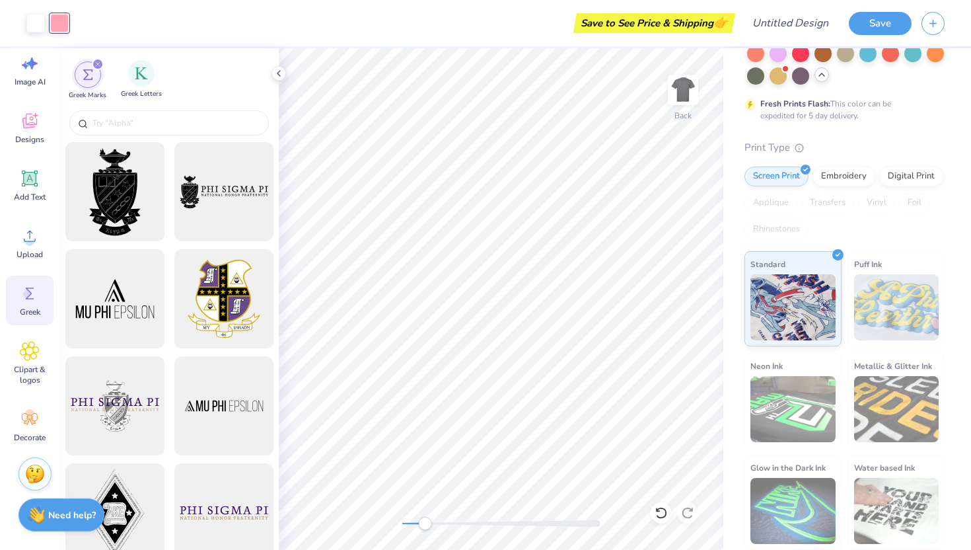
click at [153, 83] on div "Greek Letters" at bounding box center [141, 79] width 41 height 39
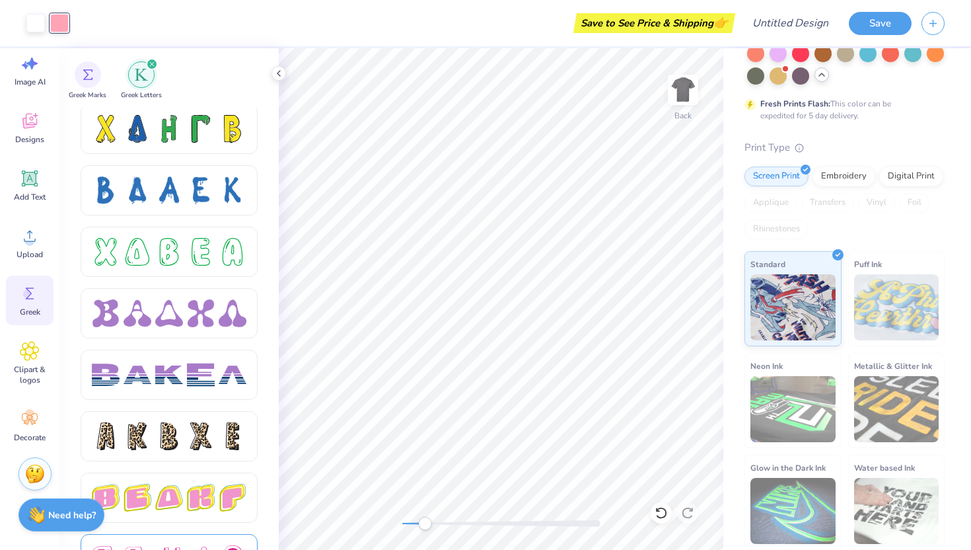
scroll to position [1903, 0]
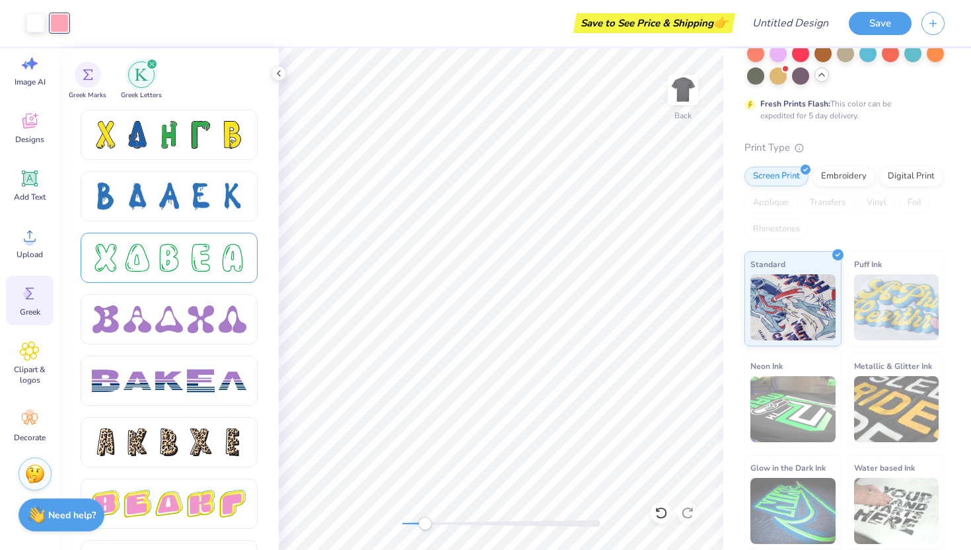
click at [165, 262] on div at bounding box center [169, 258] width 28 height 28
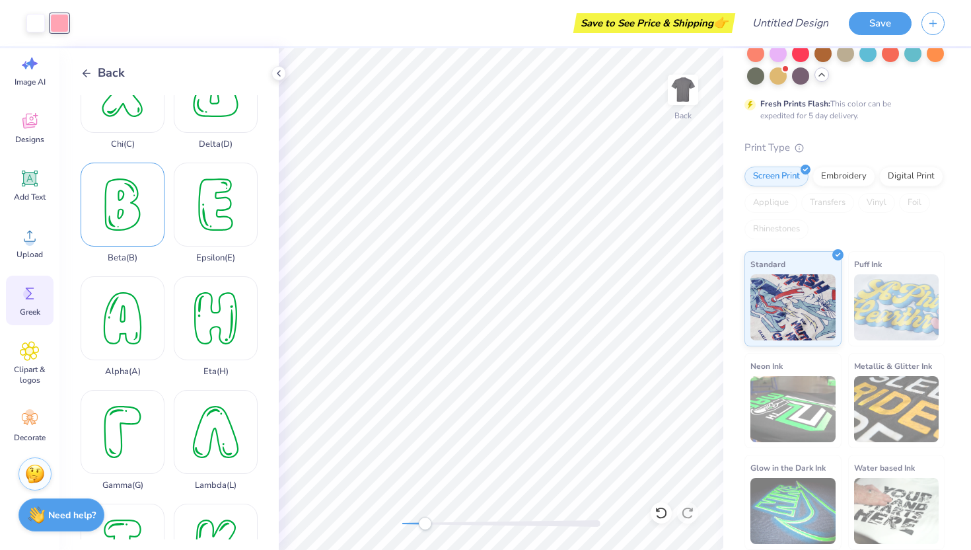
scroll to position [58, 0]
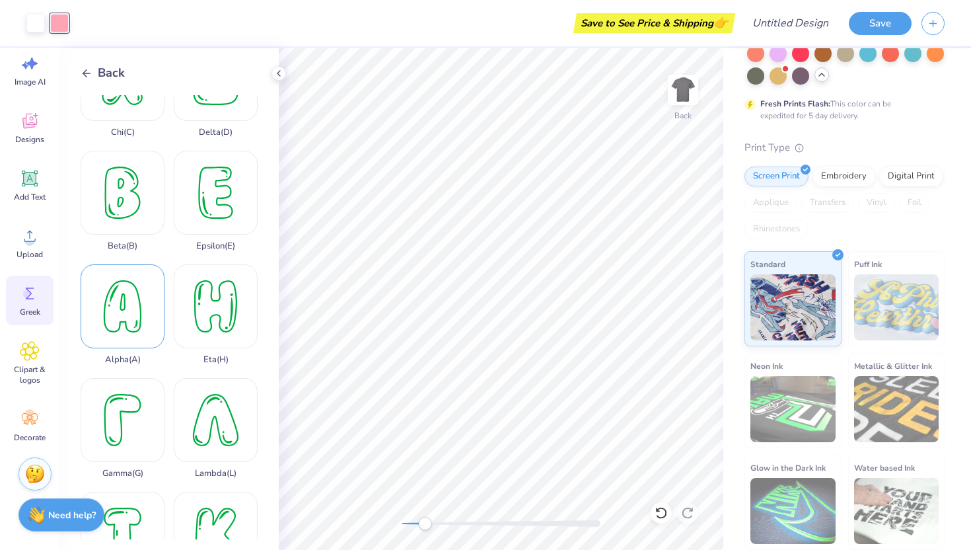
click at [137, 301] on div "Alpha ( A )" at bounding box center [123, 314] width 84 height 100
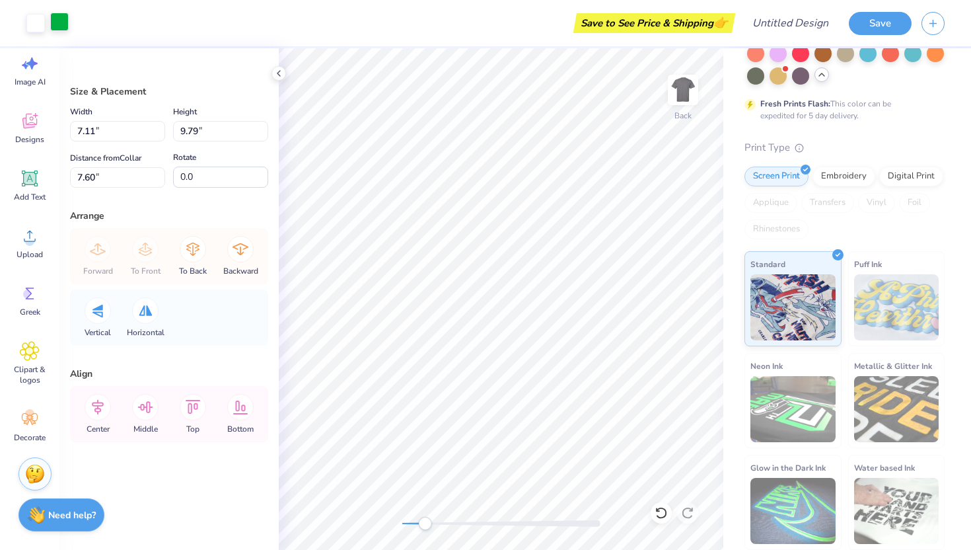
click at [56, 22] on div at bounding box center [59, 22] width 19 height 19
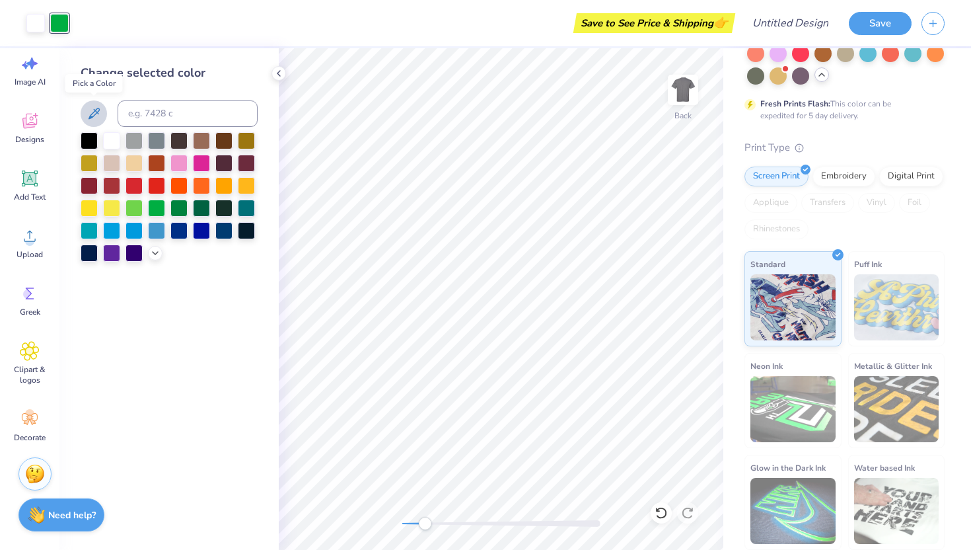
click at [96, 112] on icon at bounding box center [94, 113] width 11 height 11
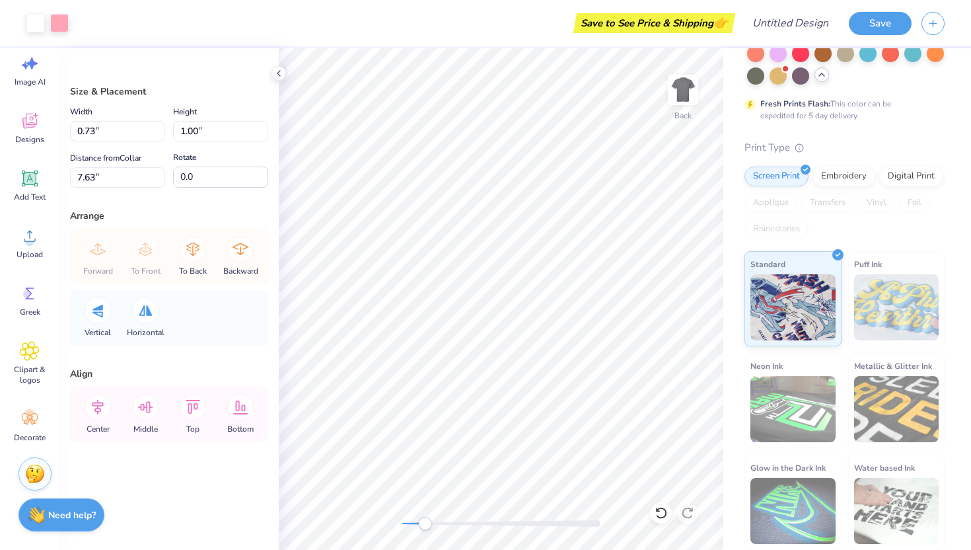
type input "31.1"
type input "20.5"
type input "24.3"
type input "0.83"
type input "0.90"
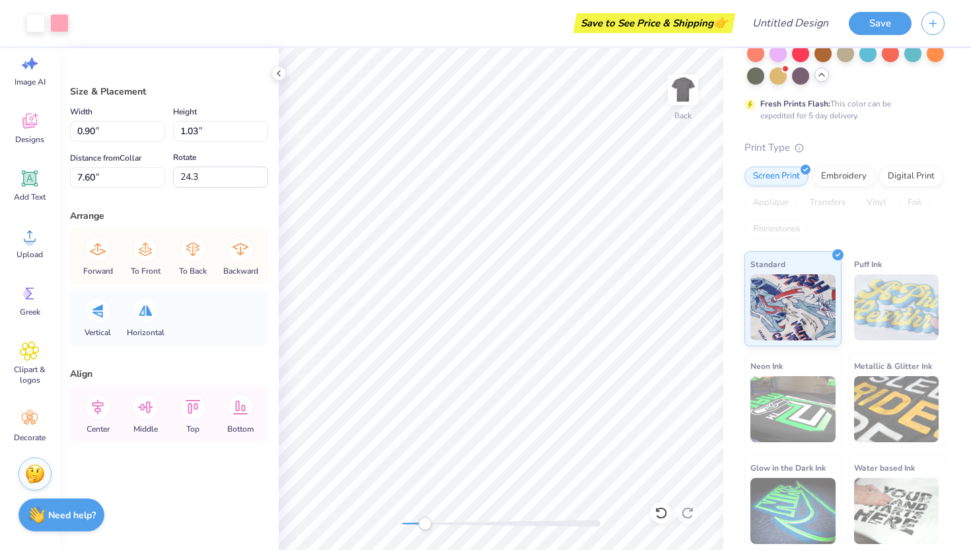
type input "5.58"
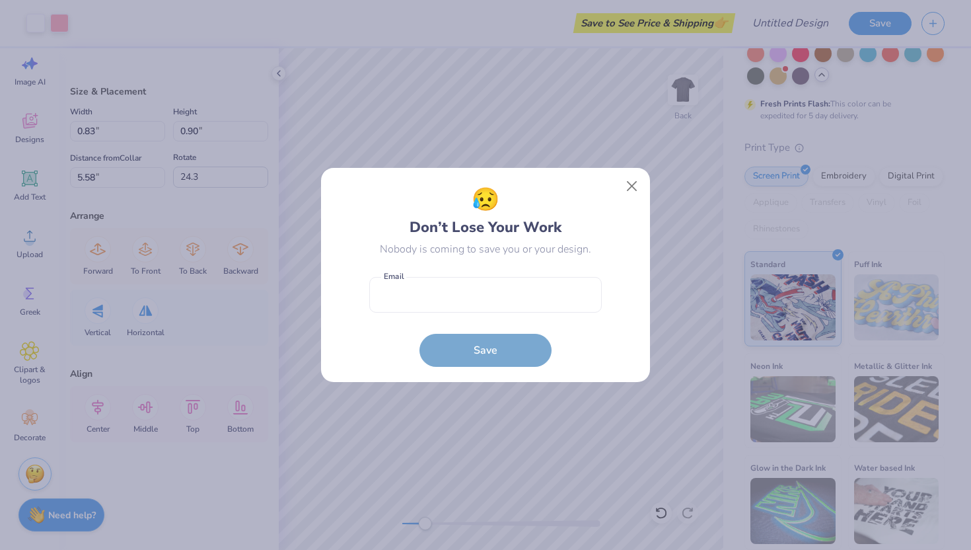
click at [586, 153] on div "😥 Don’t Lose Your Work Nobody is coming to save you or your design. Email is a …" at bounding box center [485, 275] width 971 height 550
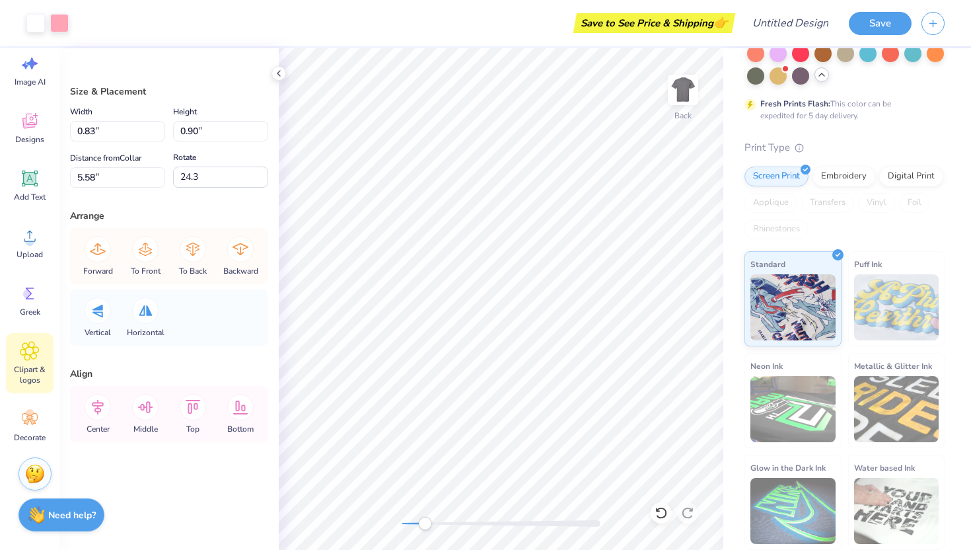
scroll to position [0, 0]
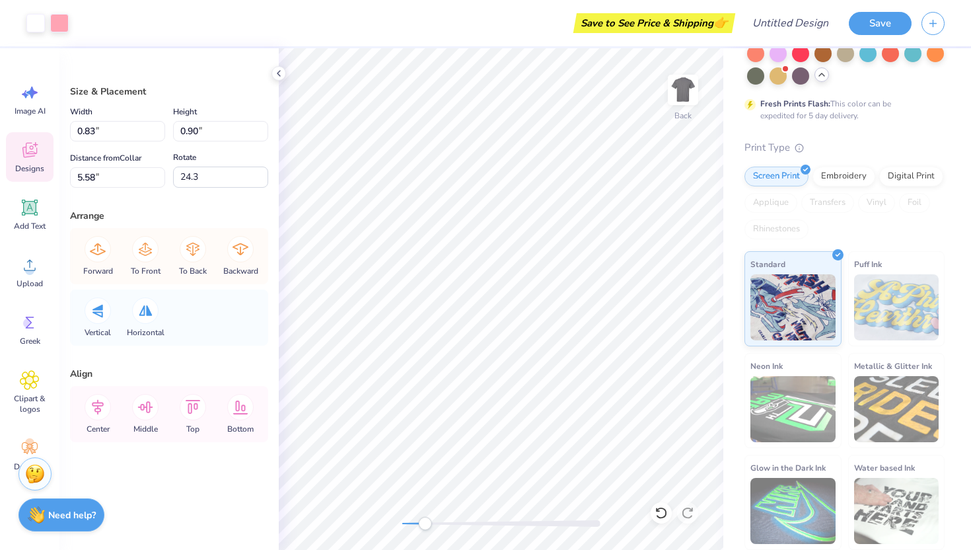
click at [37, 143] on icon at bounding box center [30, 150] width 20 height 20
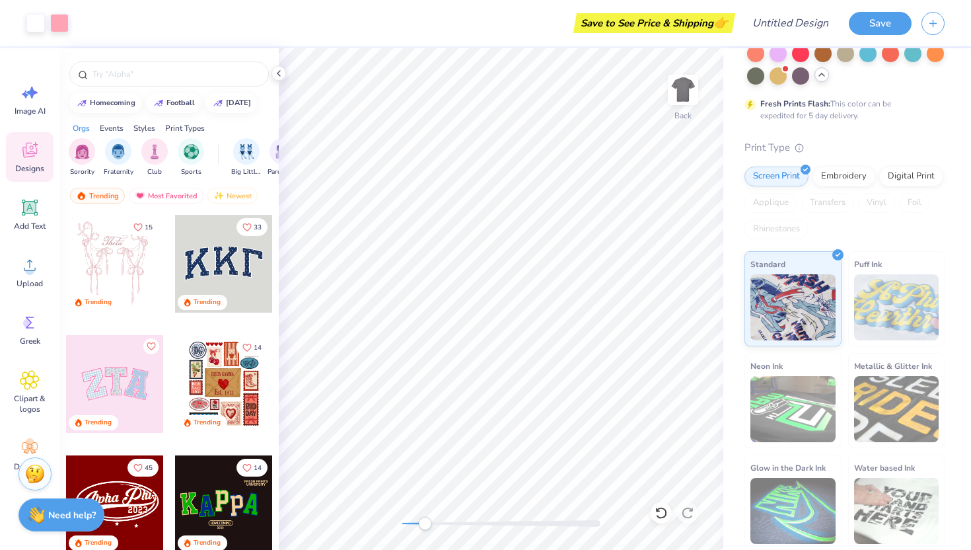
click at [120, 378] on div at bounding box center [115, 384] width 98 height 98
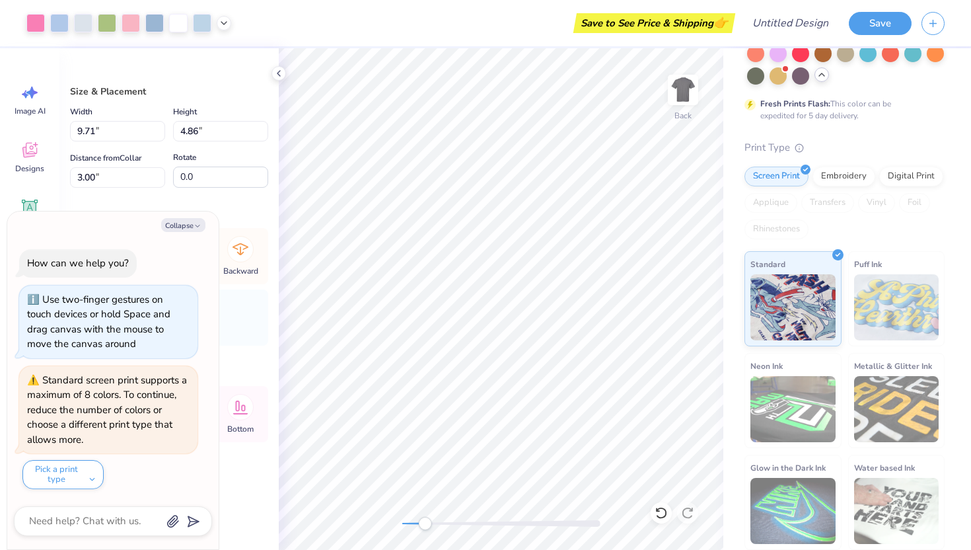
type textarea "x"
type input "1.23"
type input "0.84"
type input "8.39"
click at [451, 433] on div "Back" at bounding box center [501, 299] width 445 height 502
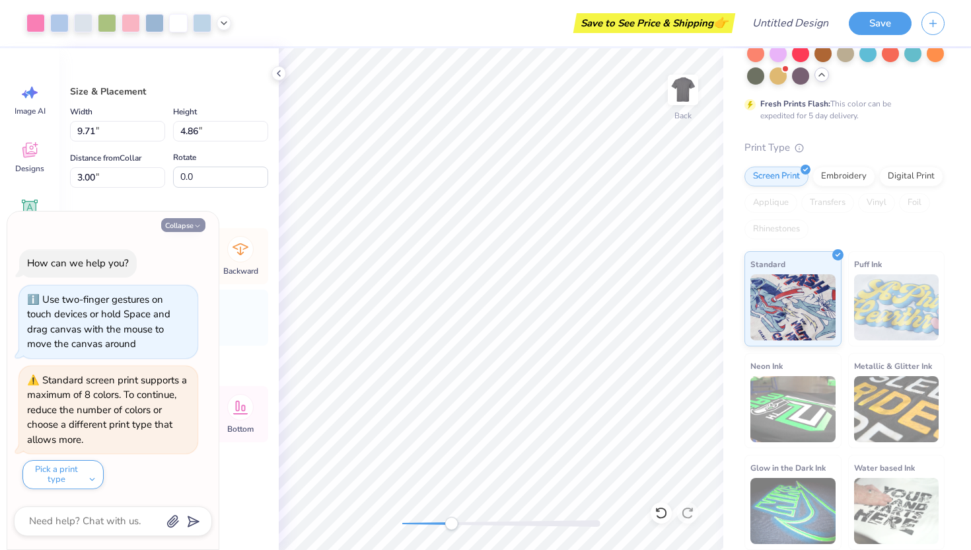
click at [184, 229] on button "Collapse" at bounding box center [183, 225] width 44 height 14
type textarea "x"
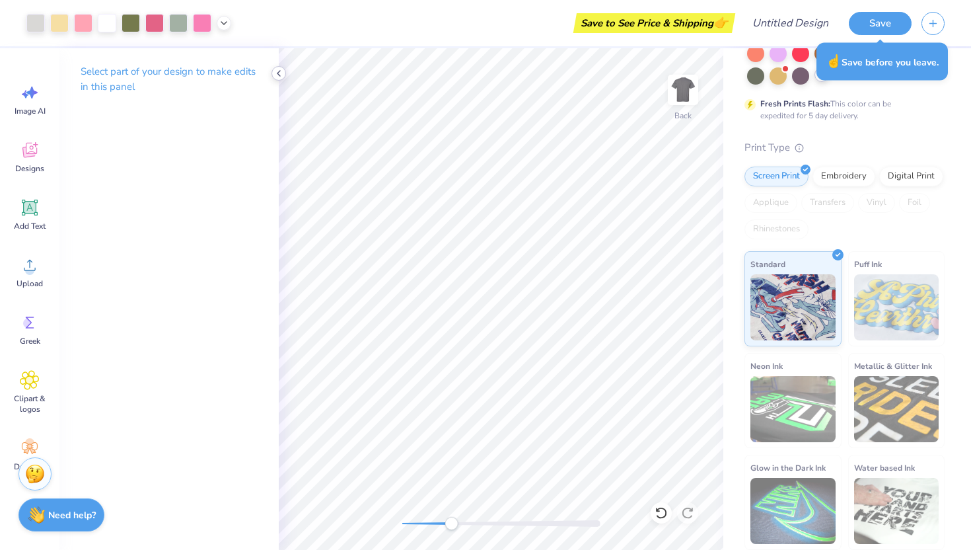
click at [280, 73] on icon at bounding box center [279, 73] width 11 height 11
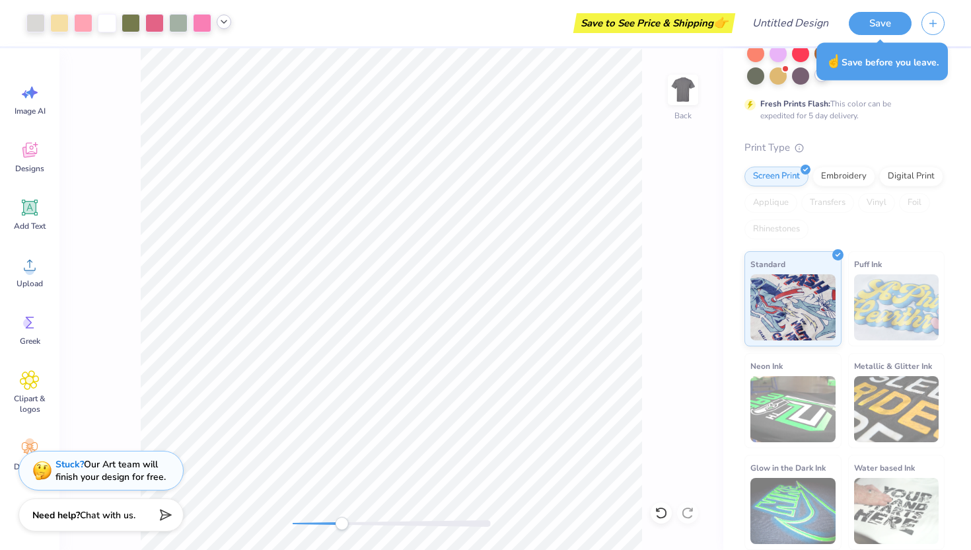
click at [224, 24] on icon at bounding box center [224, 22] width 11 height 11
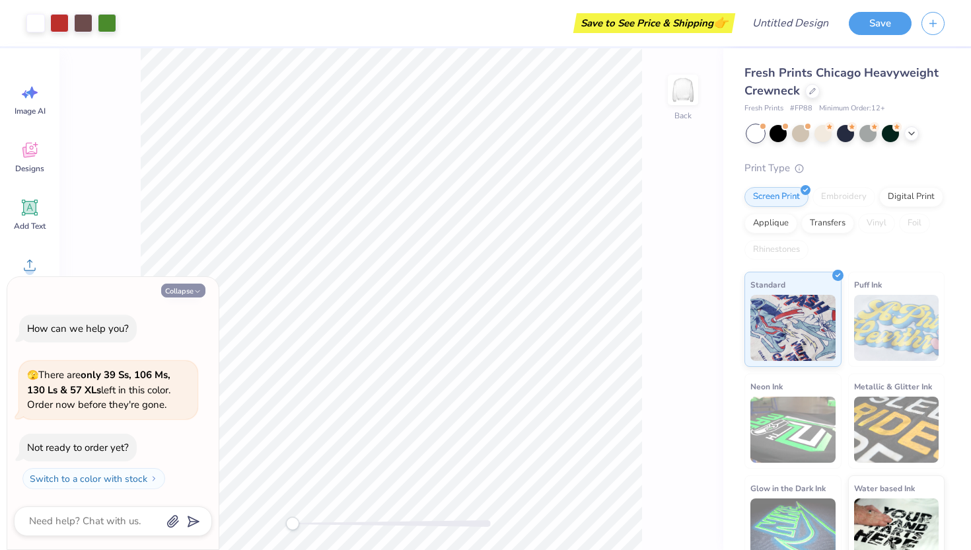
click at [176, 290] on button "Collapse" at bounding box center [183, 291] width 44 height 14
type textarea "x"
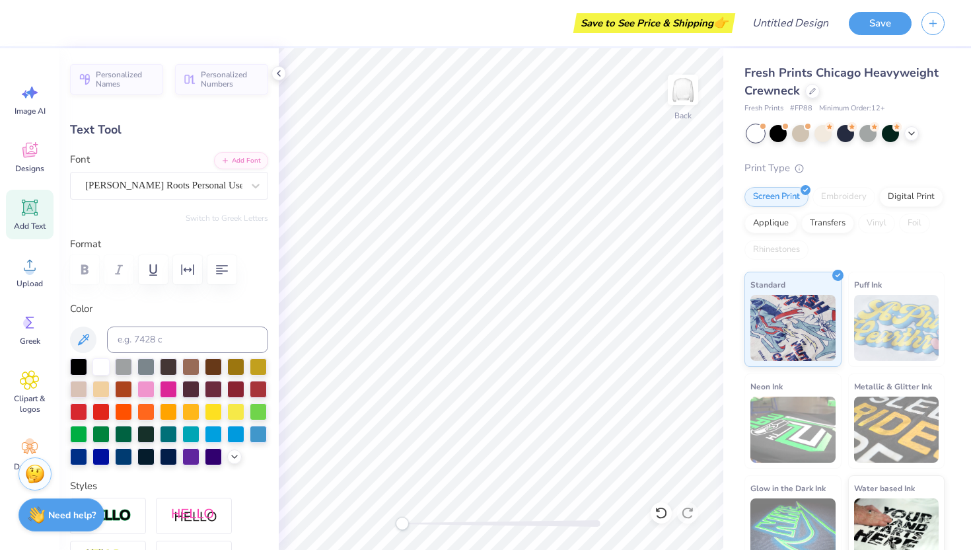
type textarea "Theta Phi"
type input "0.0"
type input "5.03"
type input "2.39"
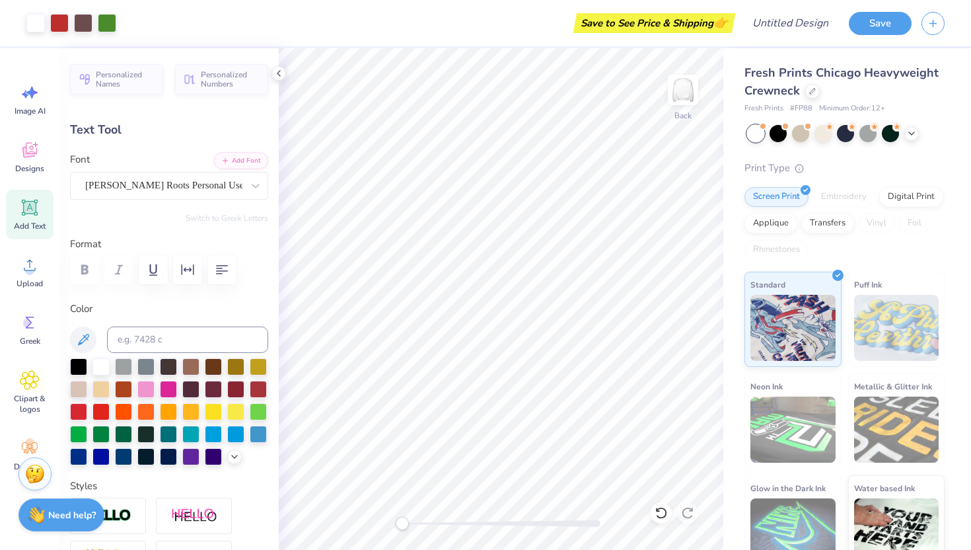
type input "8.24"
type input "0.0"
click at [299, 472] on div "Back" at bounding box center [501, 299] width 445 height 502
click at [876, 30] on button "Save" at bounding box center [880, 21] width 63 height 23
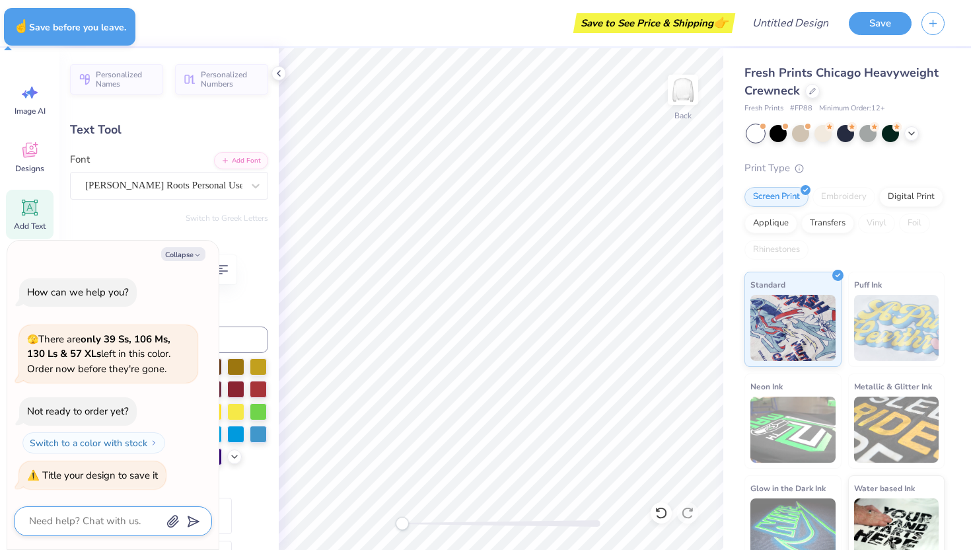
type textarea "x"
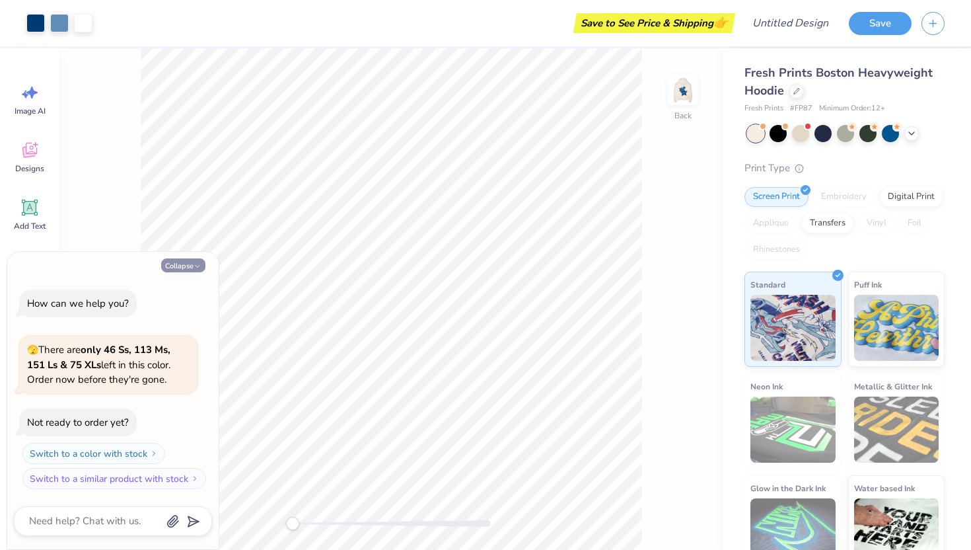
click at [185, 268] on button "Collapse" at bounding box center [183, 265] width 44 height 14
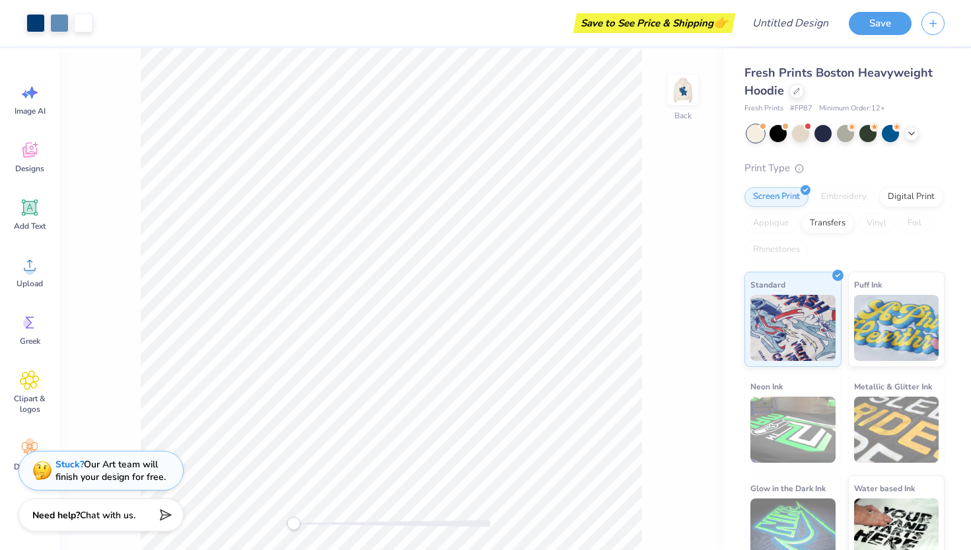
click at [293, 525] on div "Accessibility label" at bounding box center [293, 523] width 13 height 13
click at [679, 90] on img at bounding box center [683, 89] width 53 height 53
click at [915, 132] on icon at bounding box center [912, 132] width 11 height 11
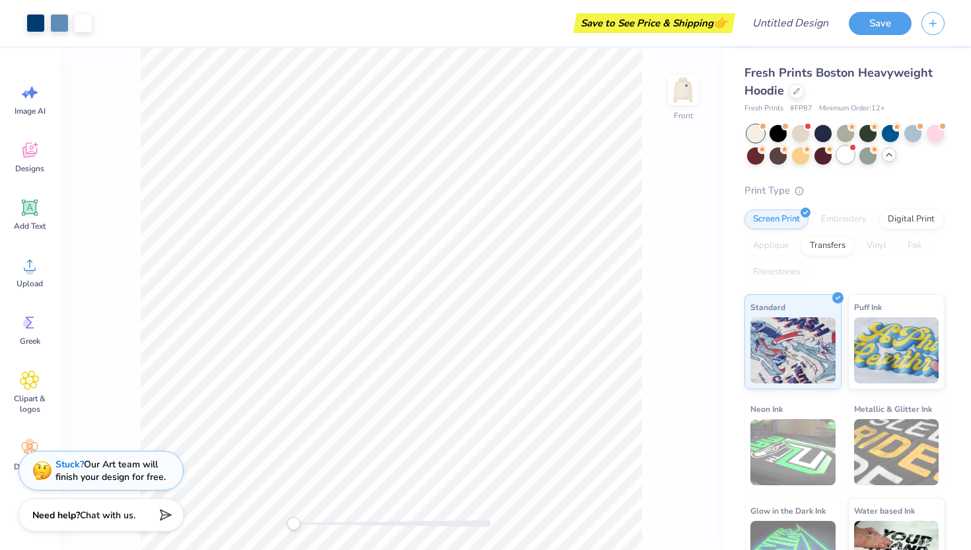
click at [848, 155] on div at bounding box center [845, 154] width 17 height 17
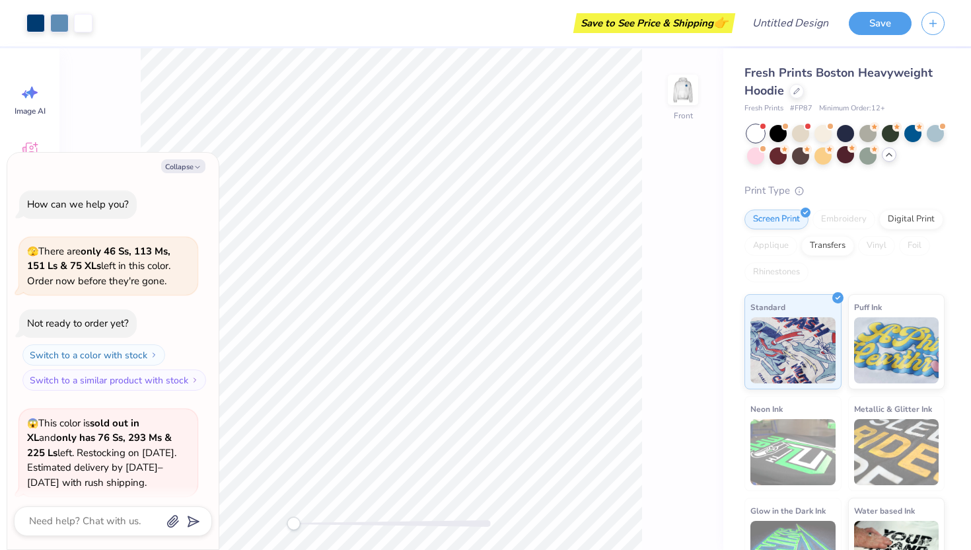
scroll to position [102, 0]
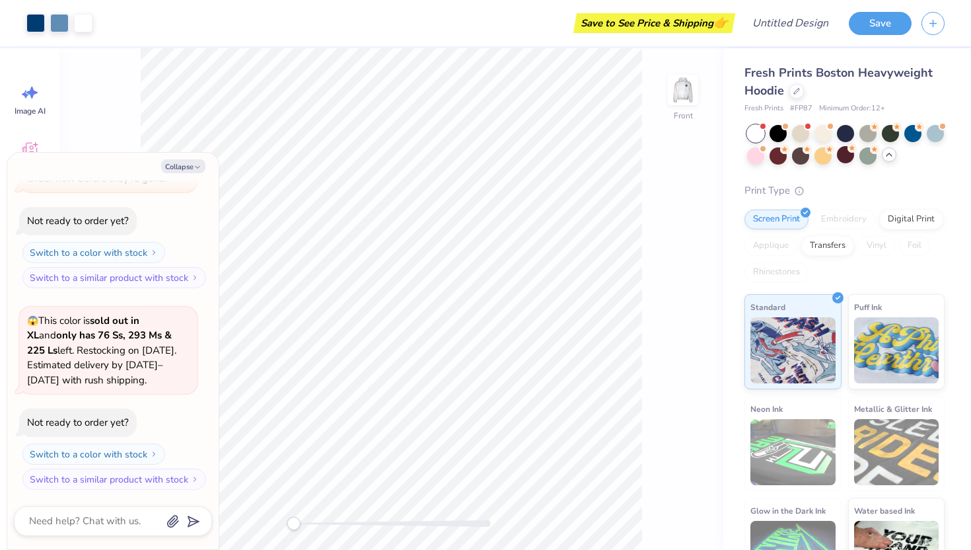
click at [886, 155] on icon at bounding box center [889, 154] width 11 height 11
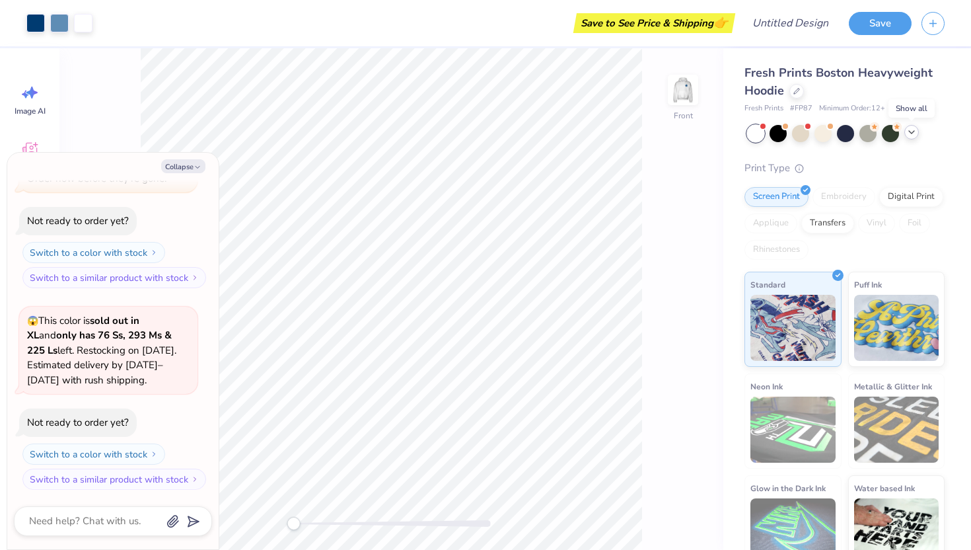
click at [909, 133] on icon at bounding box center [912, 132] width 11 height 11
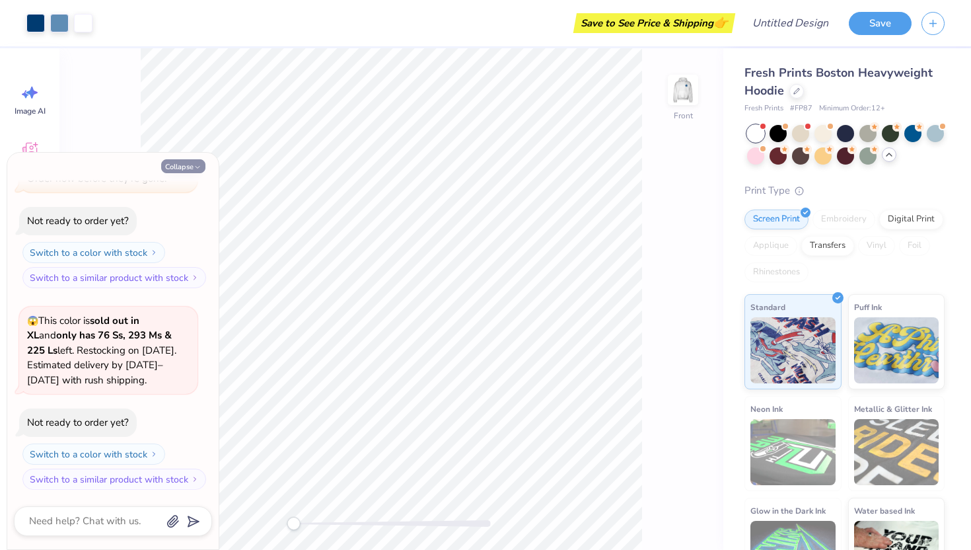
click at [182, 169] on button "Collapse" at bounding box center [183, 166] width 44 height 14
type textarea "x"
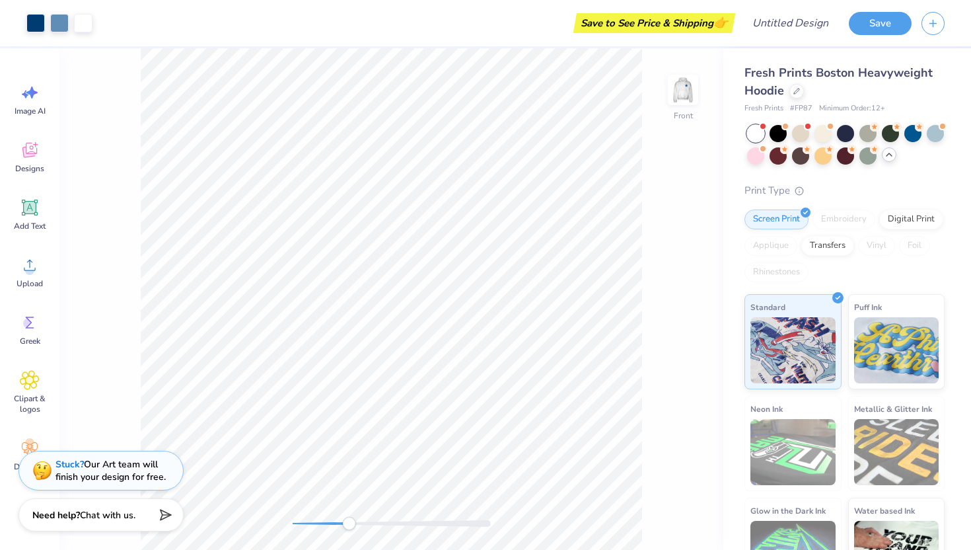
drag, startPoint x: 299, startPoint y: 521, endPoint x: 346, endPoint y: 518, distance: 46.4
click at [346, 518] on div "Accessibility label" at bounding box center [348, 523] width 13 height 13
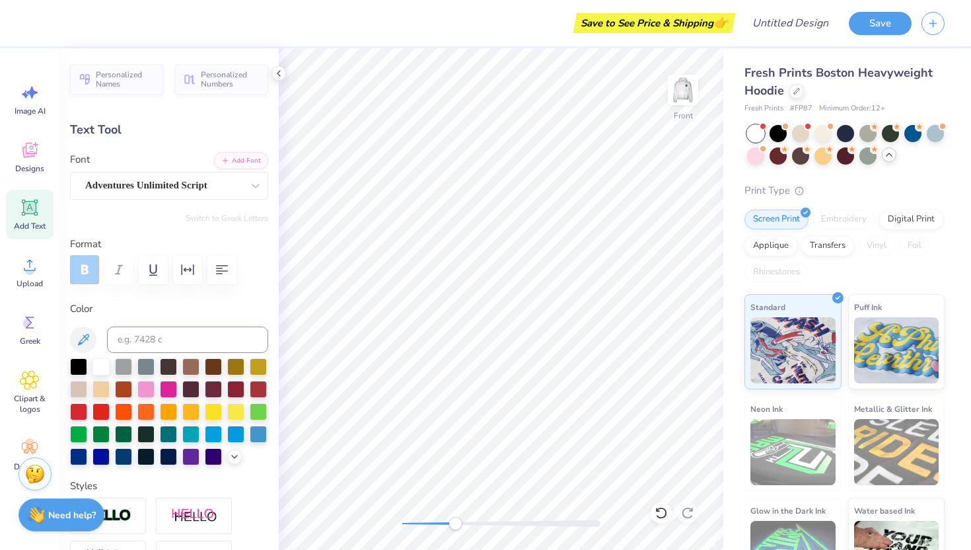
type textarea "12"
type input "1.86"
type input "1.17"
type input "10.03"
type input "-4.4"
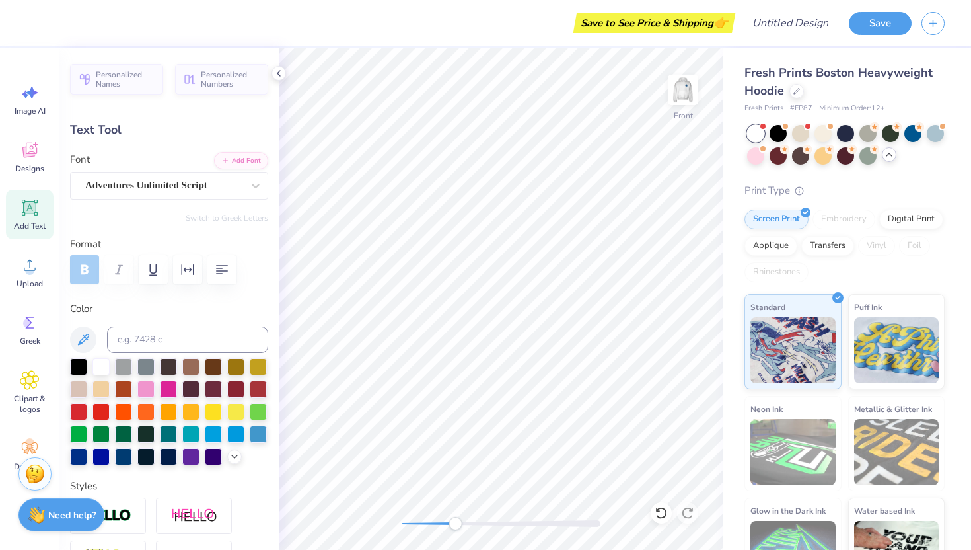
type textarea "Theta"
type input "2.37"
type input "1.03"
type input "11.27"
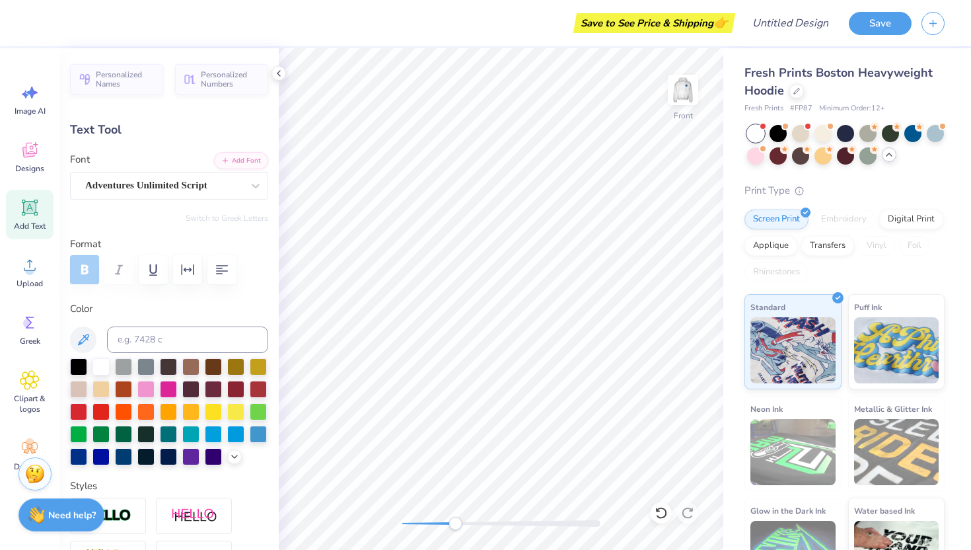
type input "-4.3"
click at [400, 249] on li "Copy" at bounding box center [415, 250] width 104 height 26
click at [387, 282] on li "Paste" at bounding box center [412, 276] width 104 height 26
type input "11.27"
type input "-4.3"
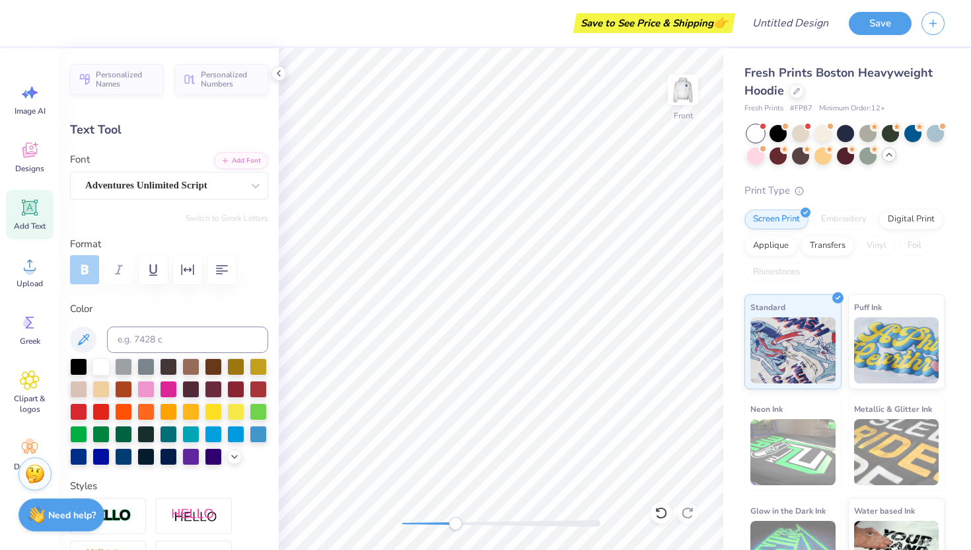
type textarea "Phi"
type input "0.0"
type input "1.85"
type input "0.98"
type input "11.30"
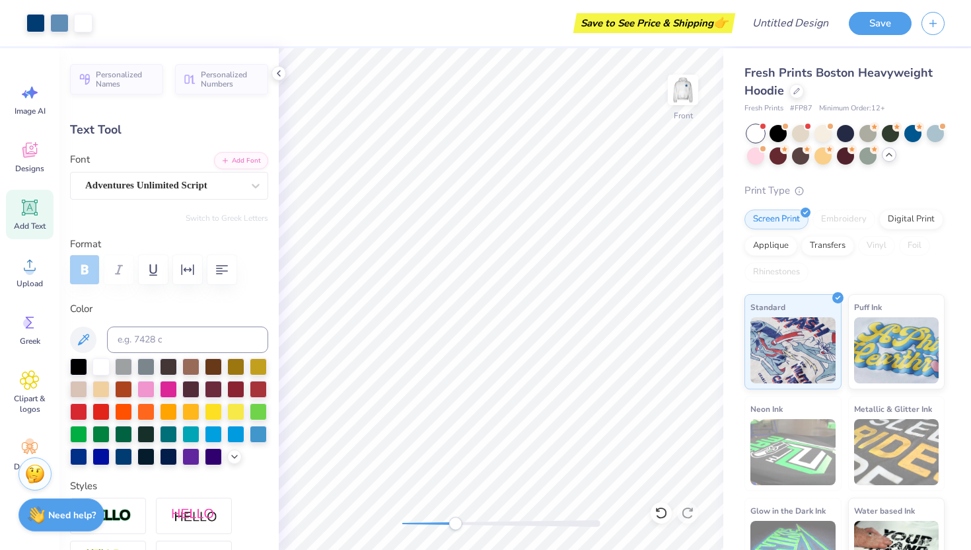
type input "-4.3"
type input "2.37"
type input "1.03"
type input "12.39"
type textarea "Alpha"
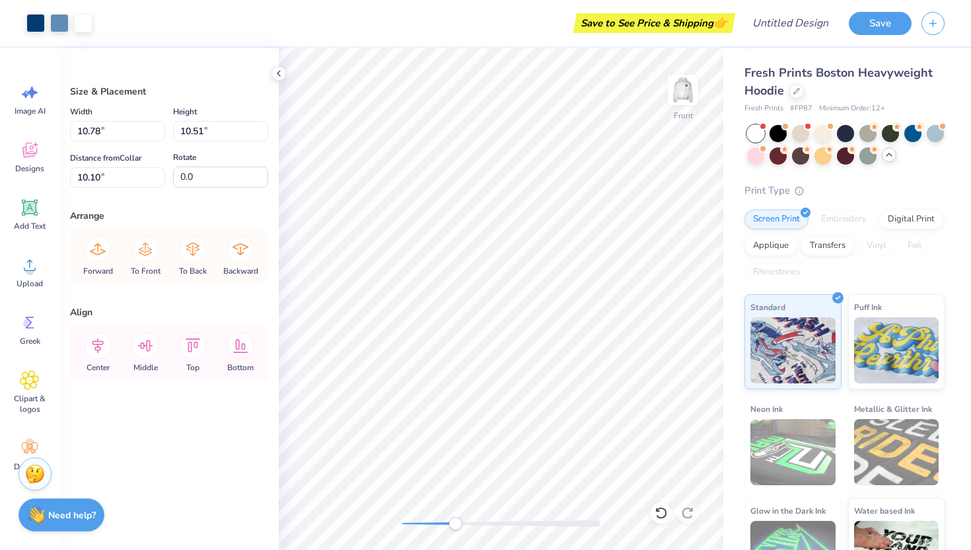
type input "10.35"
type input "7.29"
type input "7.39"
type input "7.37"
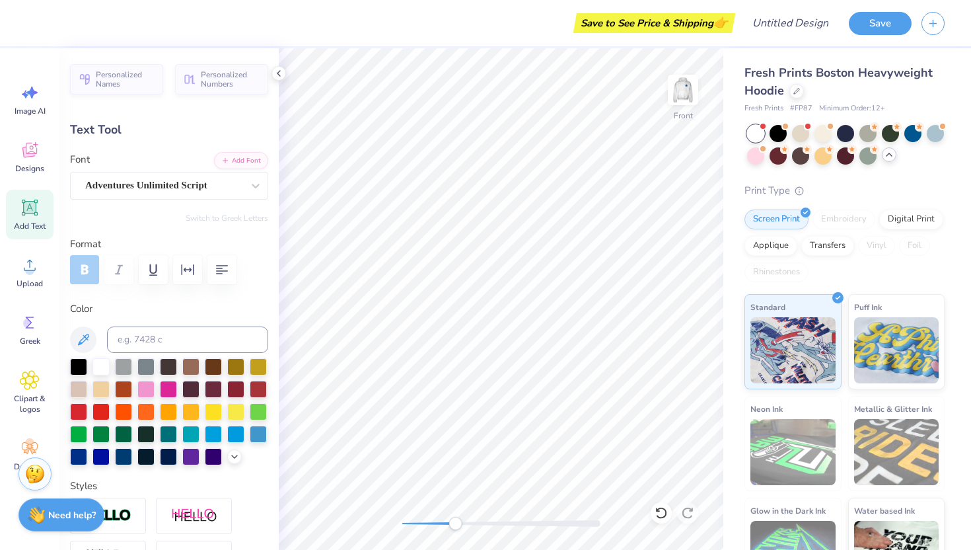
type input "4.58"
type input "1.74"
type input "14.08"
type input "-5.3"
type textarea "Ever"
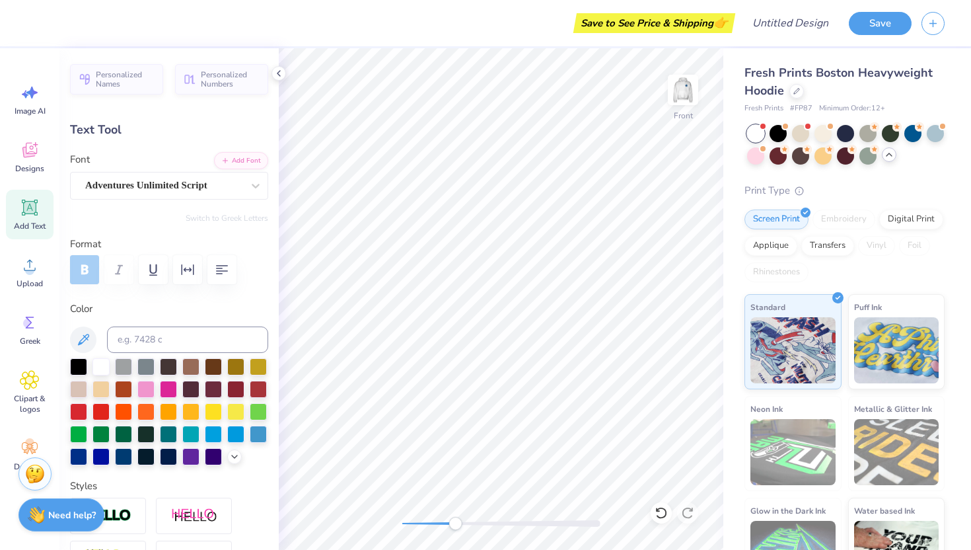
type input "2.01"
type input "1.05"
type input "15.61"
type textarea "loyal"
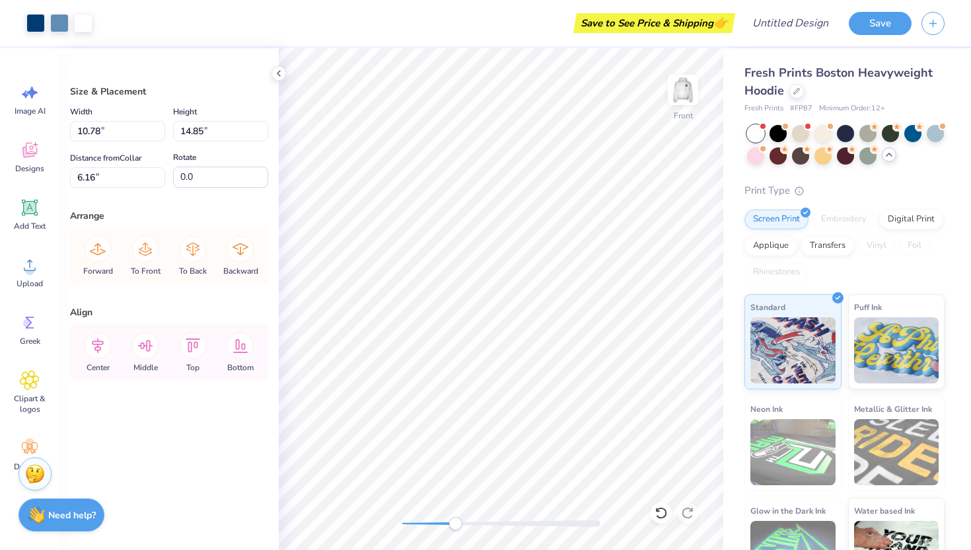
type input "6.24"
drag, startPoint x: 452, startPoint y: 520, endPoint x: 426, endPoint y: 520, distance: 26.4
click at [426, 520] on div "Accessibility label" at bounding box center [425, 523] width 13 height 13
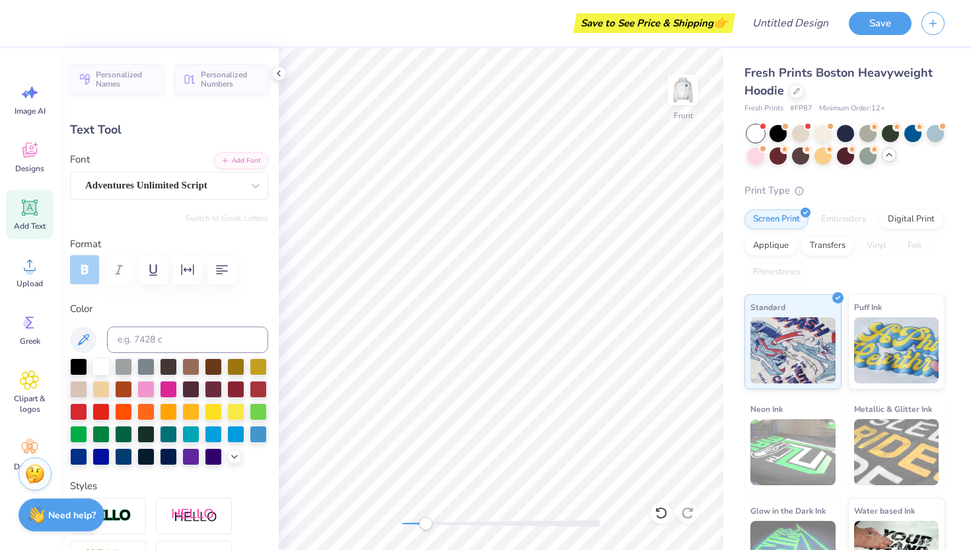
type textarea "Ever"
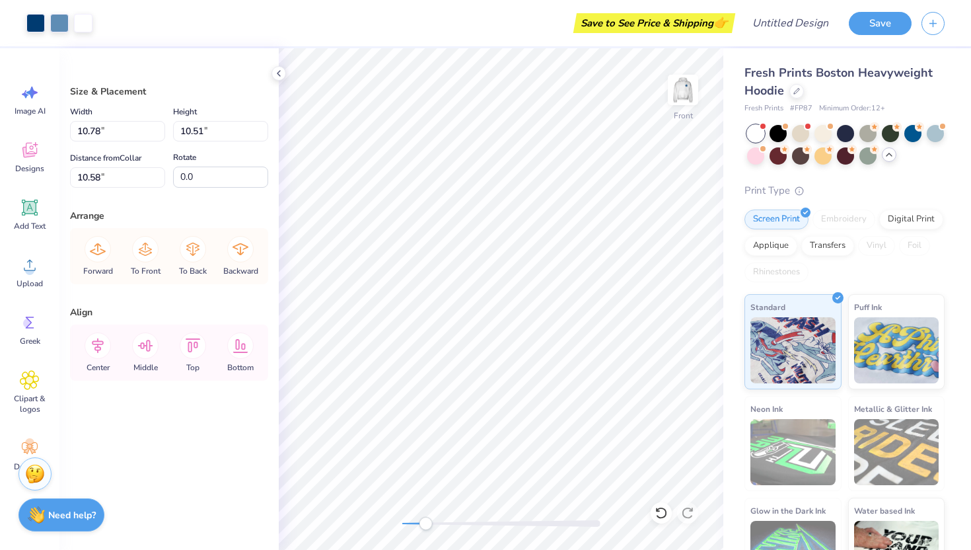
type input "10.59"
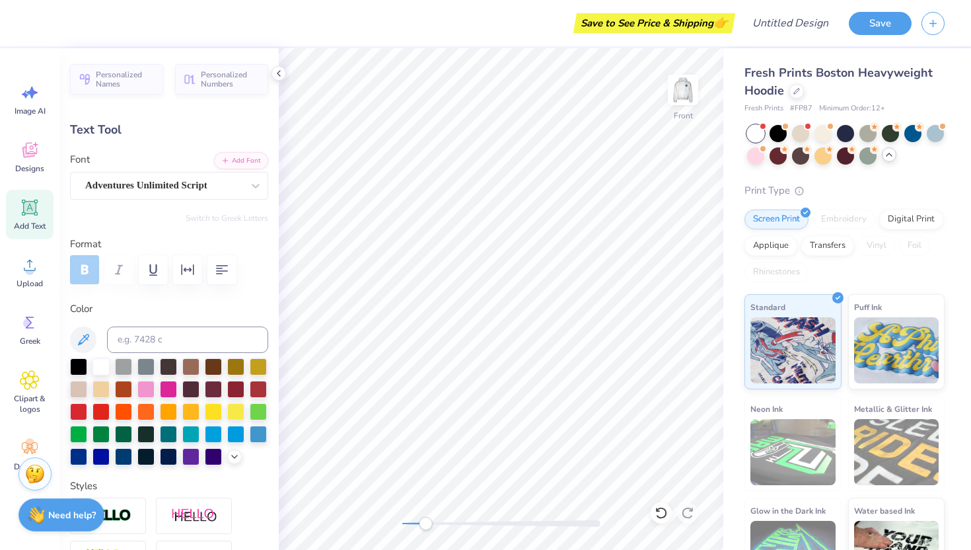
type input "4.40"
type input "2.14"
type input "15.19"
type input "3.75"
type input "1.75"
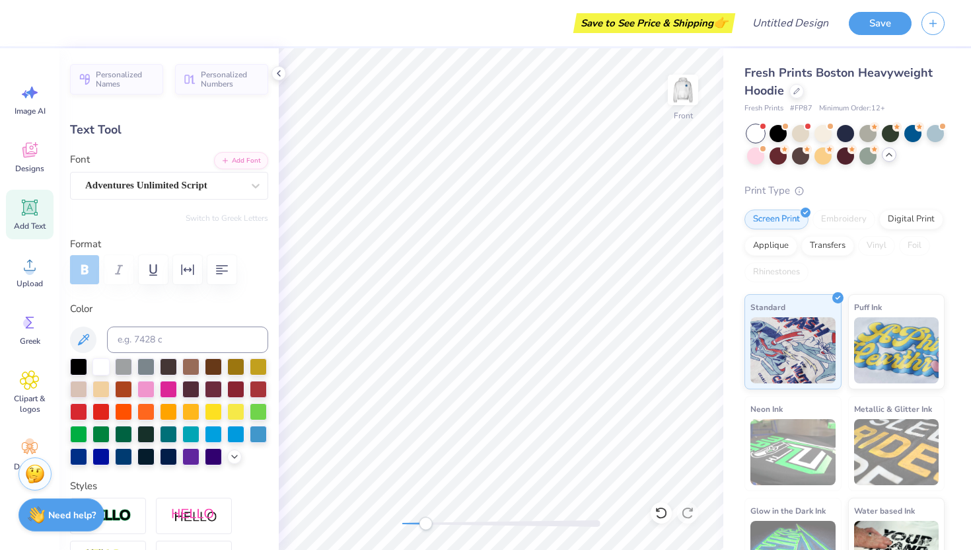
type input "14.28"
type input "4.40"
type input "2.14"
type input "14.75"
type input "3.75"
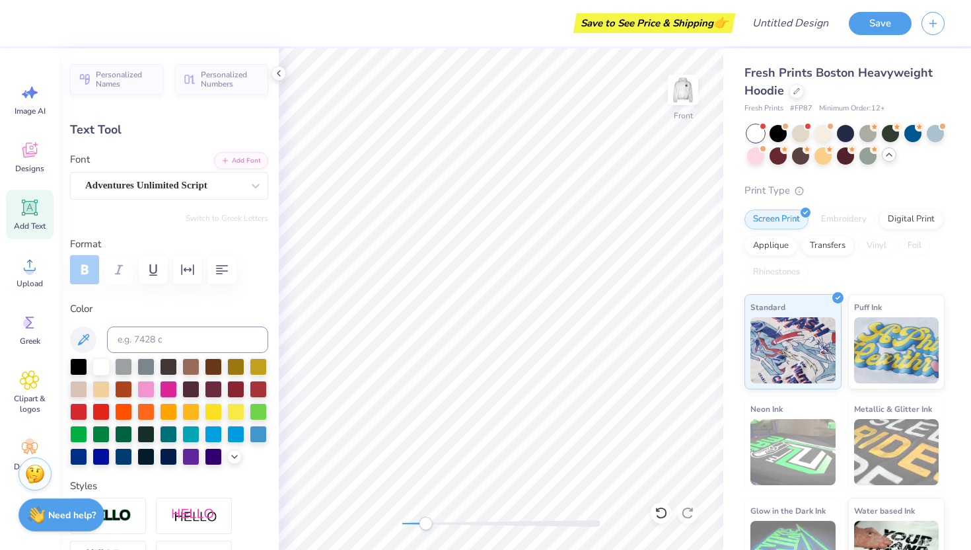
type input "1.75"
type input "16.45"
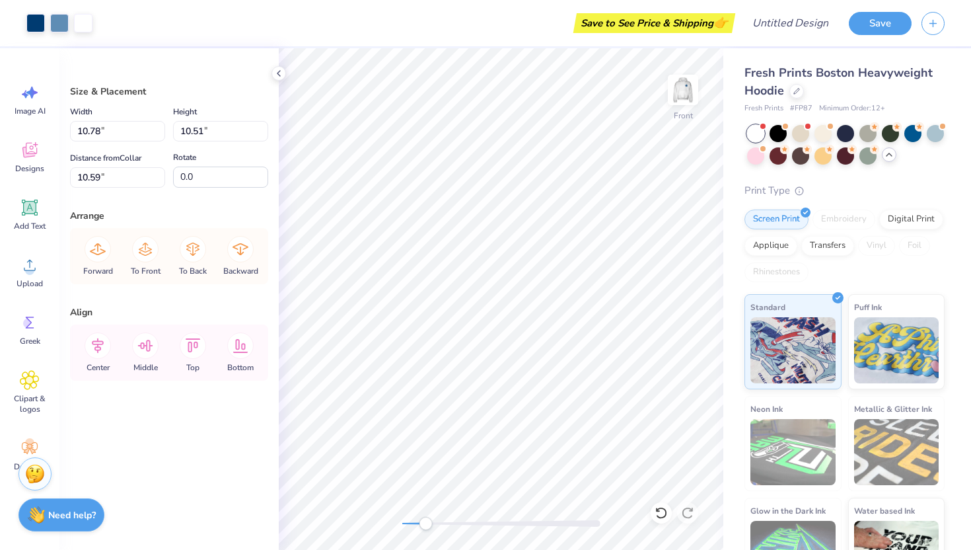
type input "10.57"
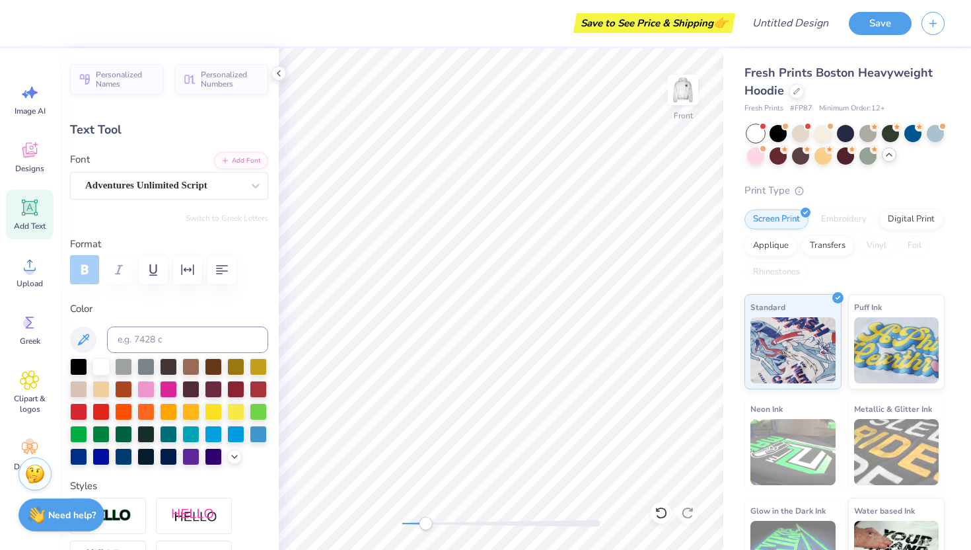
type textarea "Lasting"
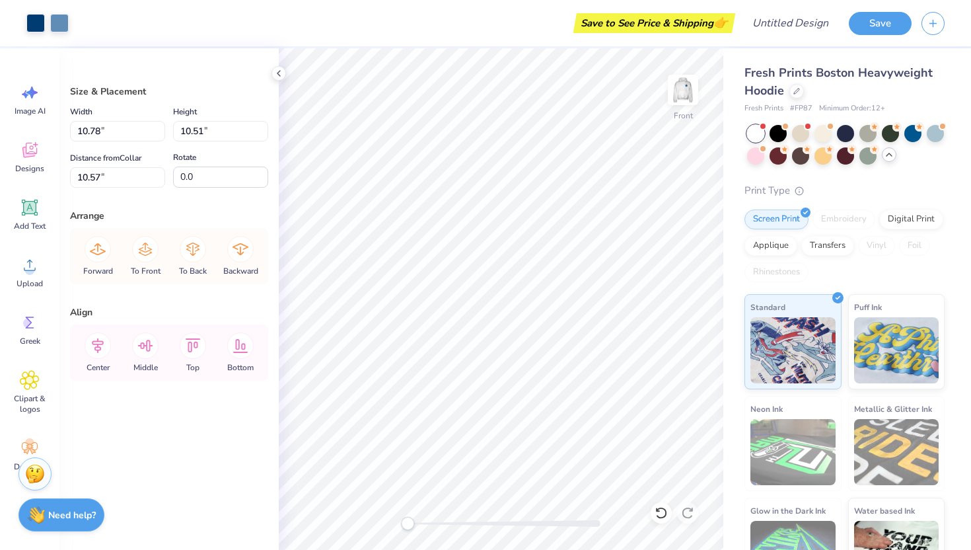
drag, startPoint x: 427, startPoint y: 523, endPoint x: 405, endPoint y: 523, distance: 21.8
click at [405, 523] on div "Accessibility label" at bounding box center [407, 523] width 13 height 13
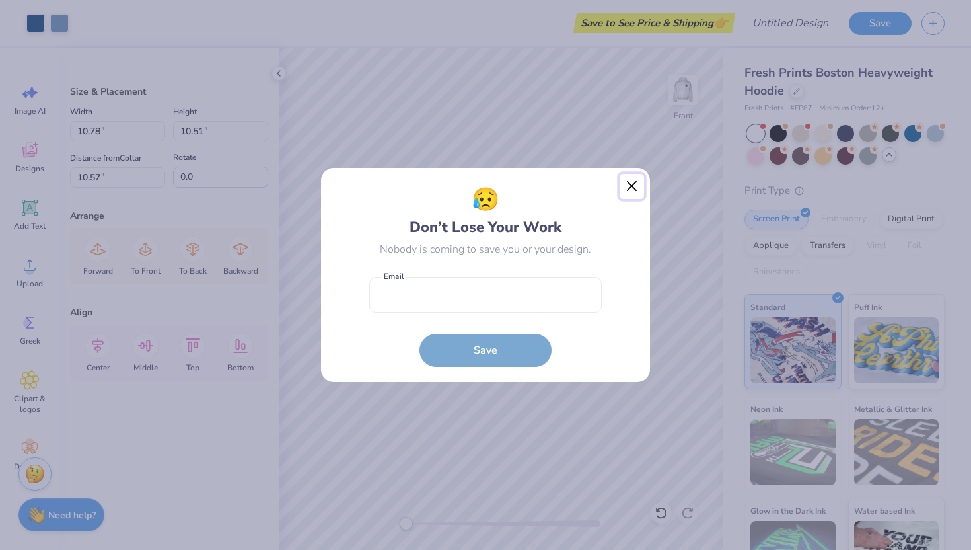
click at [637, 190] on button "Close" at bounding box center [632, 186] width 25 height 25
